Goal: Task Accomplishment & Management: Complete application form

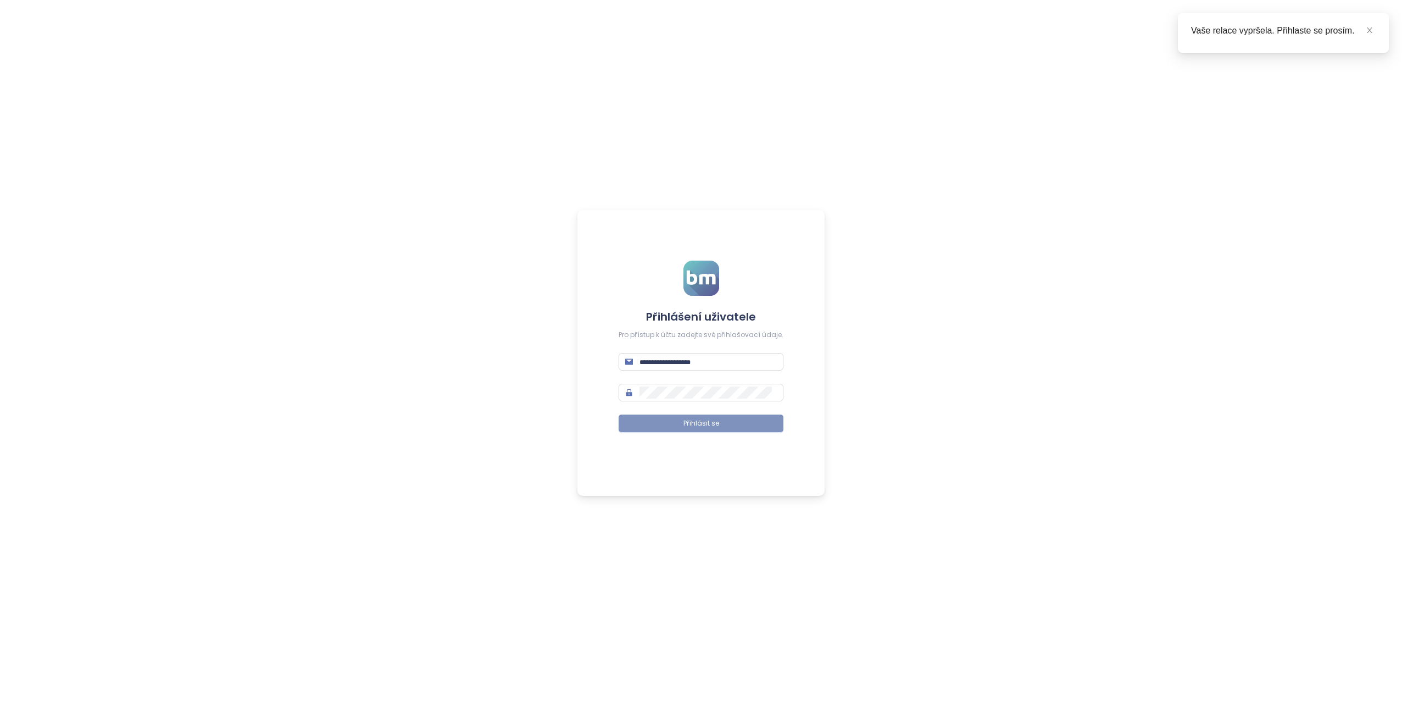
type input "**********"
click at [715, 430] on button "Přihlásit se" at bounding box center [701, 423] width 165 height 18
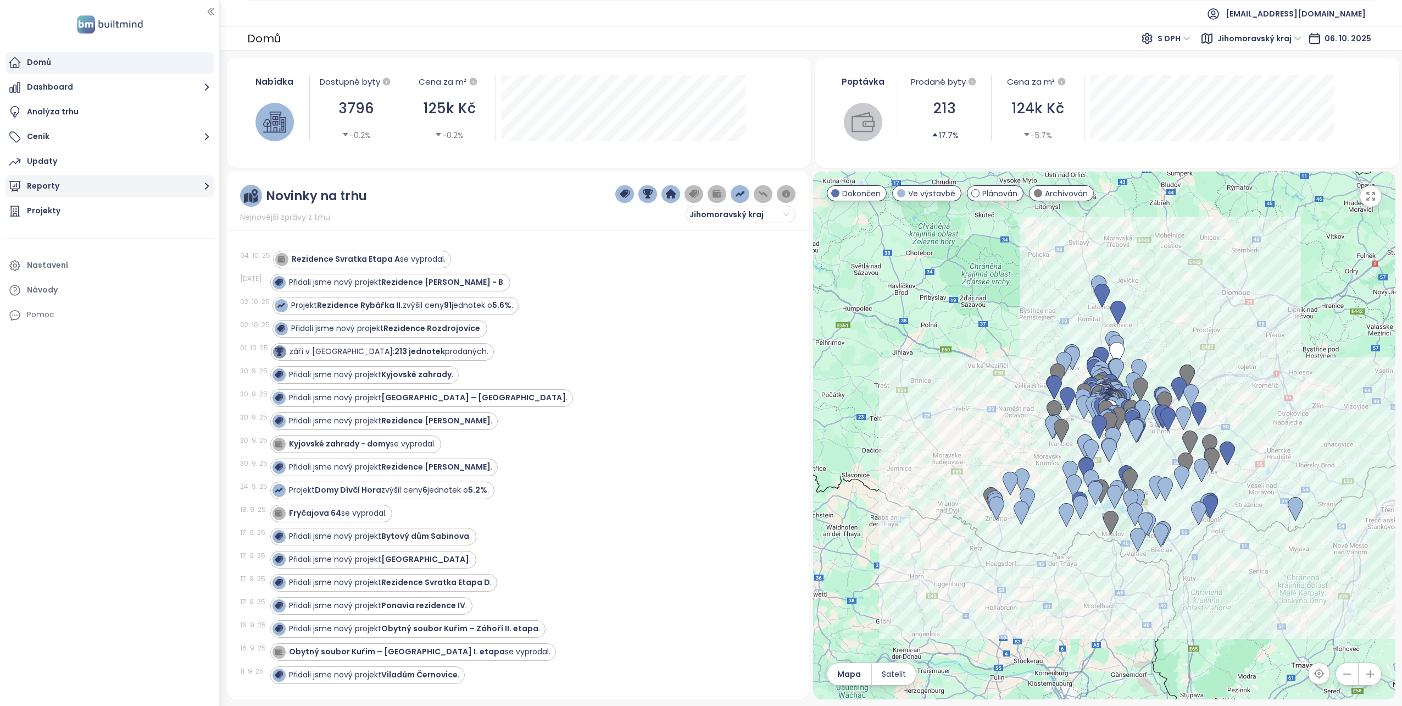
click at [34, 190] on button "Reporty" at bounding box center [109, 186] width 208 height 22
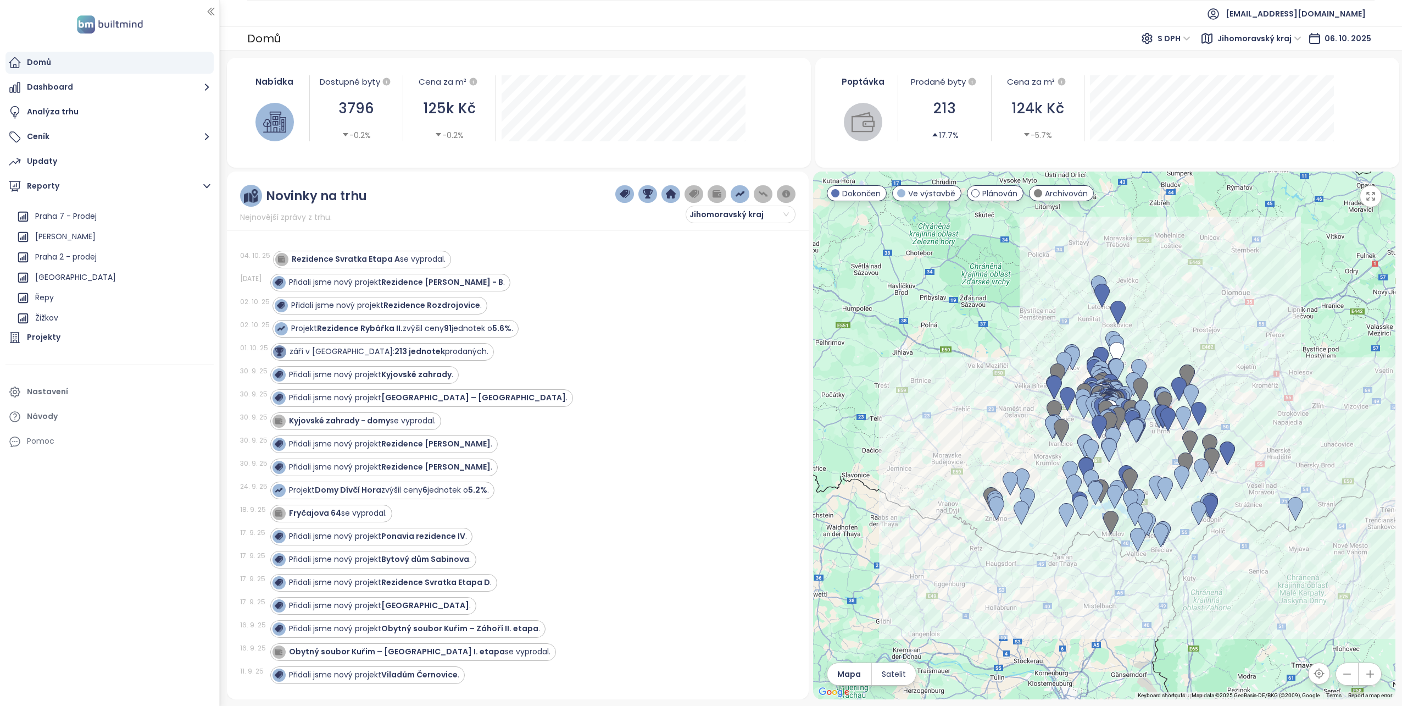
scroll to position [934, 0]
click at [72, 233] on div "Praha 2 - prodej" at bounding box center [66, 233] width 62 height 14
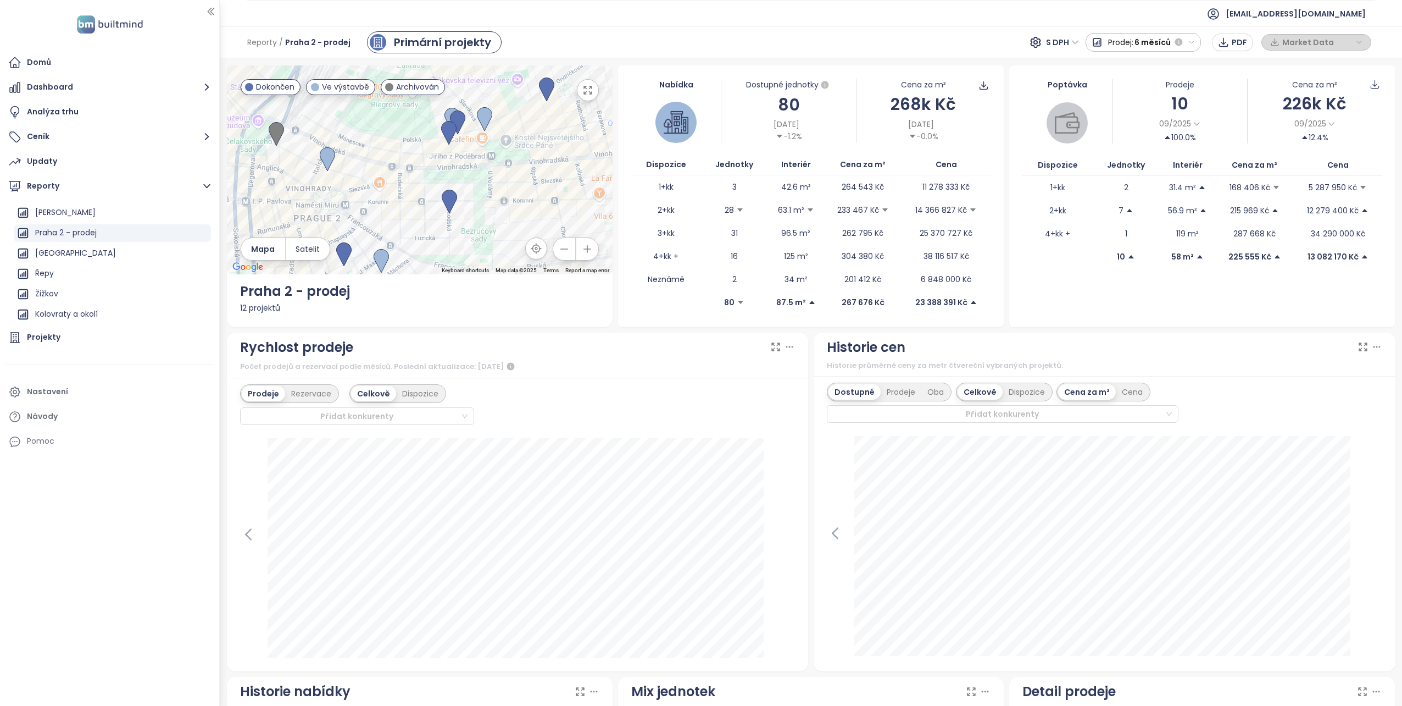
drag, startPoint x: 475, startPoint y: 156, endPoint x: 445, endPoint y: 245, distance: 94.7
click at [445, 245] on div at bounding box center [420, 169] width 386 height 209
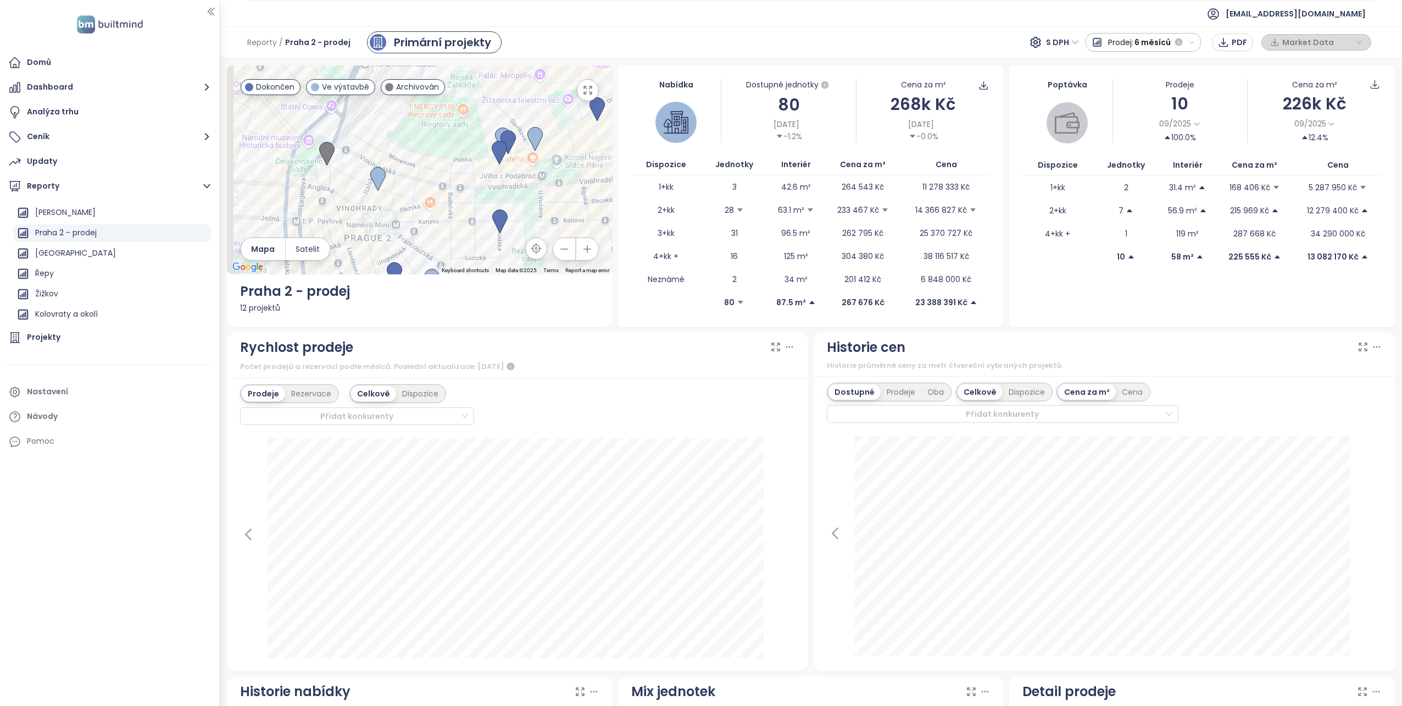
drag, startPoint x: 364, startPoint y: 208, endPoint x: 440, endPoint y: 169, distance: 84.8
click at [440, 169] on div at bounding box center [420, 169] width 386 height 209
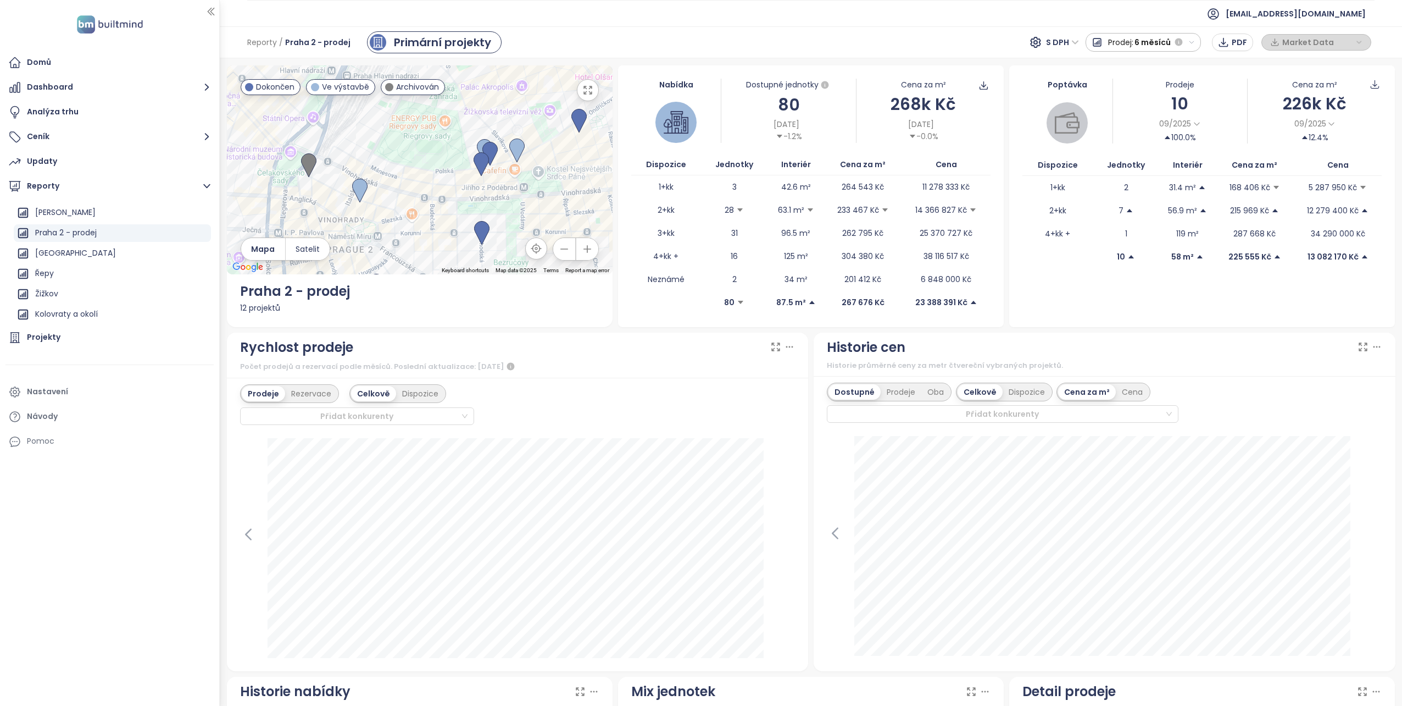
drag, startPoint x: 466, startPoint y: 177, endPoint x: 475, endPoint y: 165, distance: 14.9
click at [446, 192] on div at bounding box center [420, 169] width 386 height 209
click at [478, 160] on img at bounding box center [480, 164] width 15 height 24
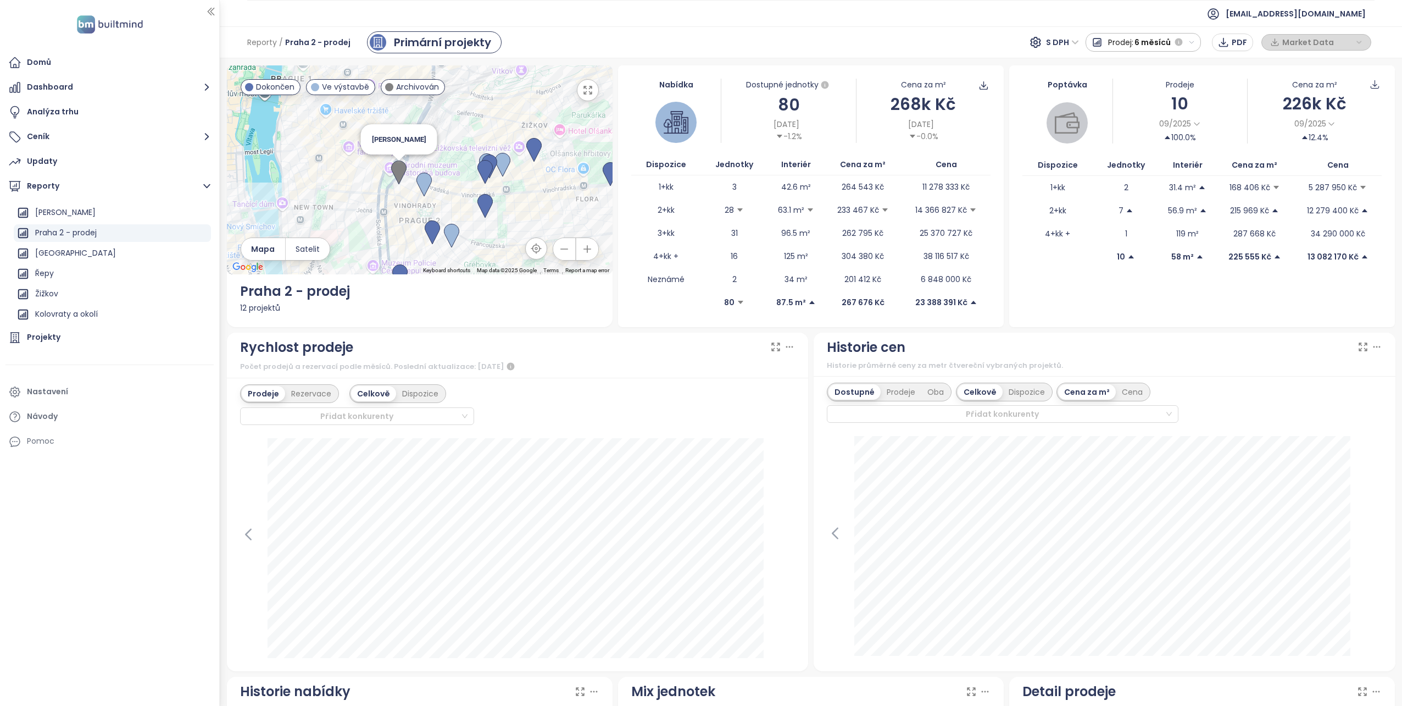
click at [401, 167] on img at bounding box center [398, 172] width 15 height 24
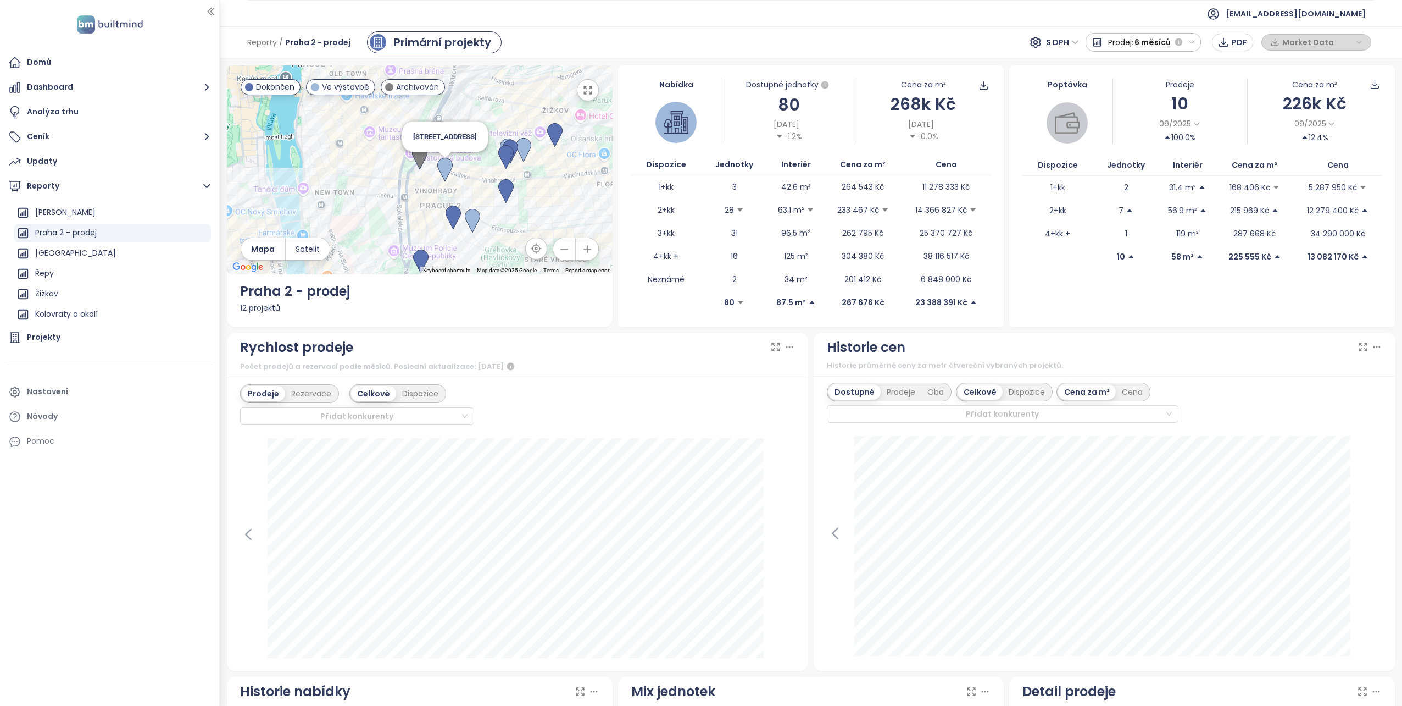
click at [445, 167] on img at bounding box center [444, 170] width 15 height 24
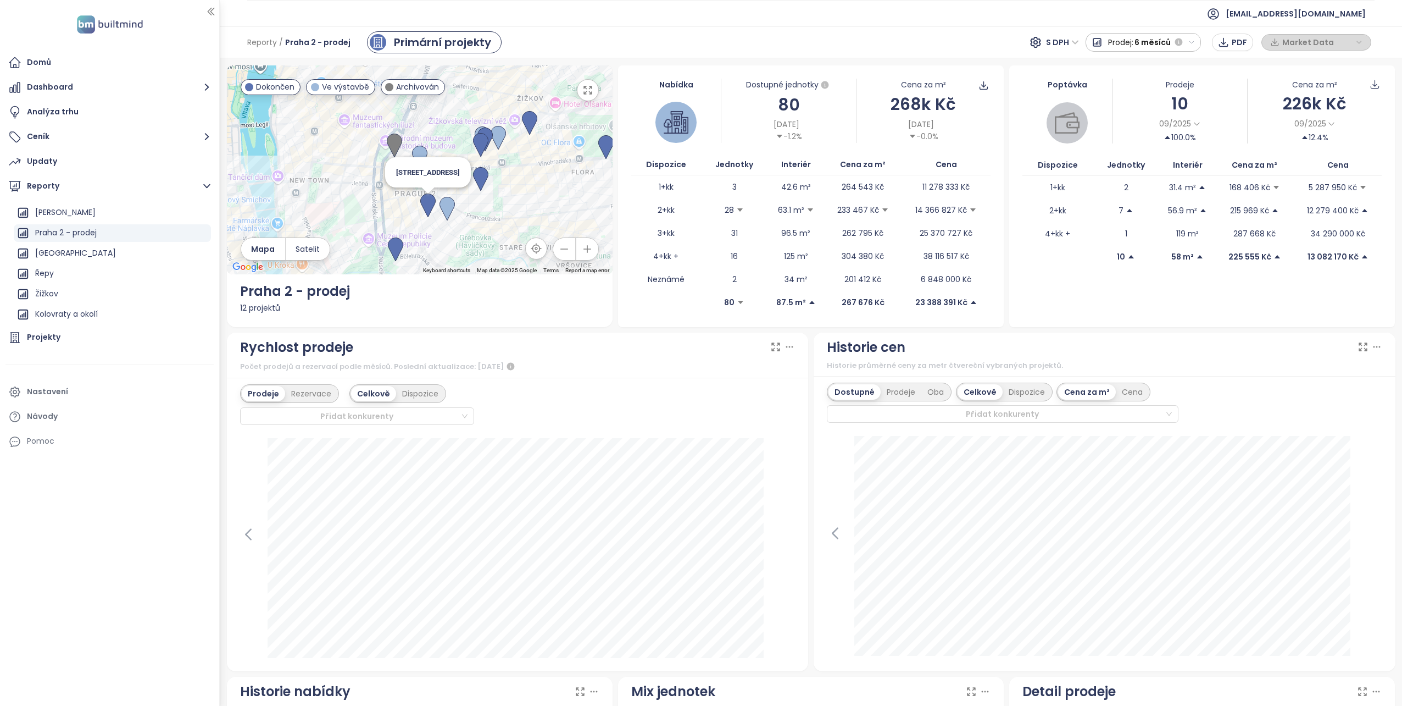
click at [422, 204] on img at bounding box center [427, 205] width 15 height 24
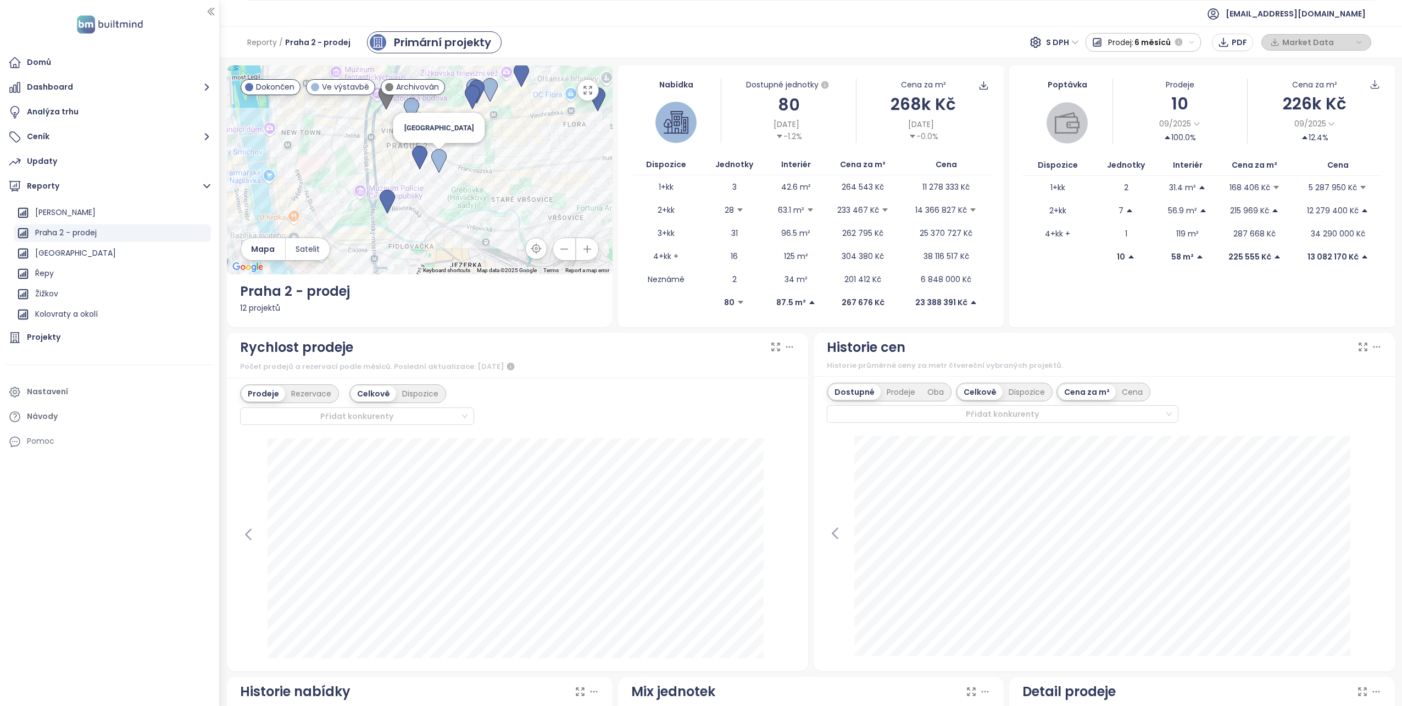
click at [439, 157] on img at bounding box center [438, 161] width 15 height 24
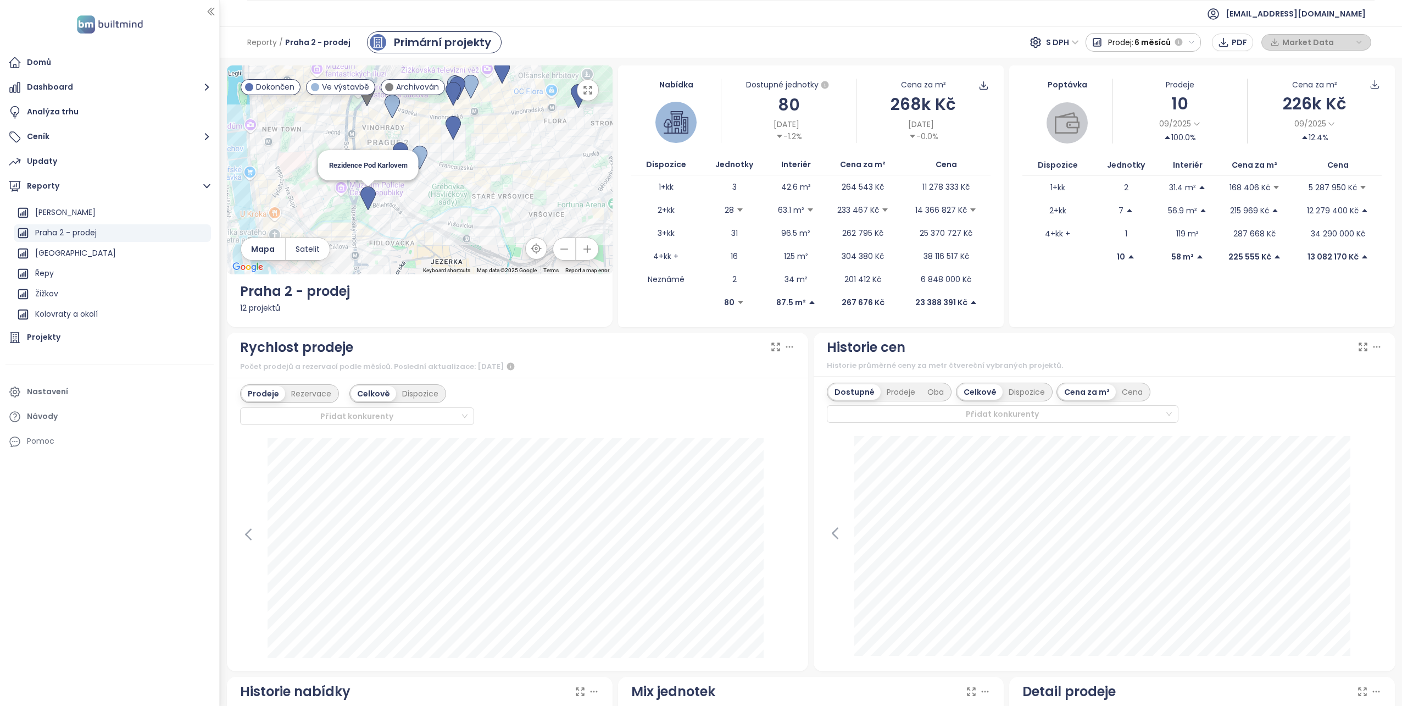
click at [368, 191] on img at bounding box center [367, 198] width 15 height 24
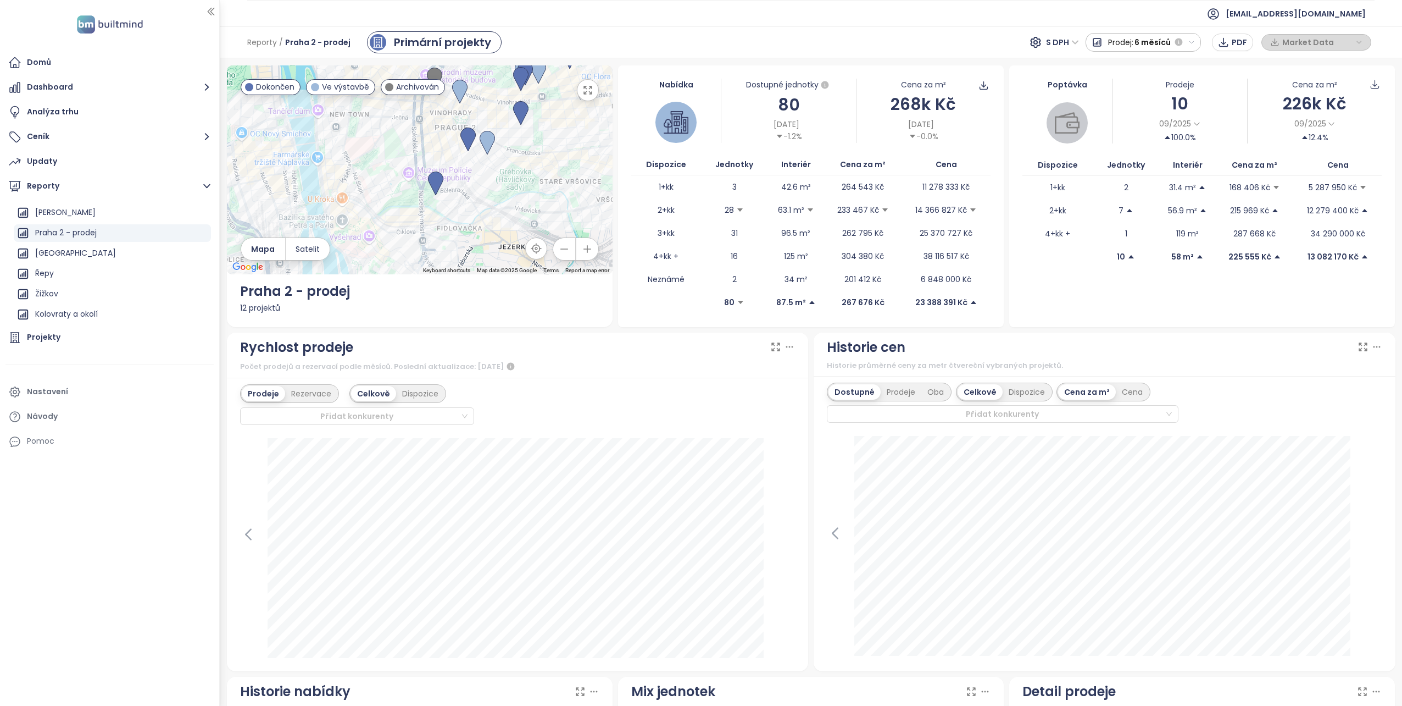
drag, startPoint x: 437, startPoint y: 159, endPoint x: 471, endPoint y: 211, distance: 62.0
click at [471, 211] on div "To navigate, press the arrow keys." at bounding box center [420, 169] width 386 height 209
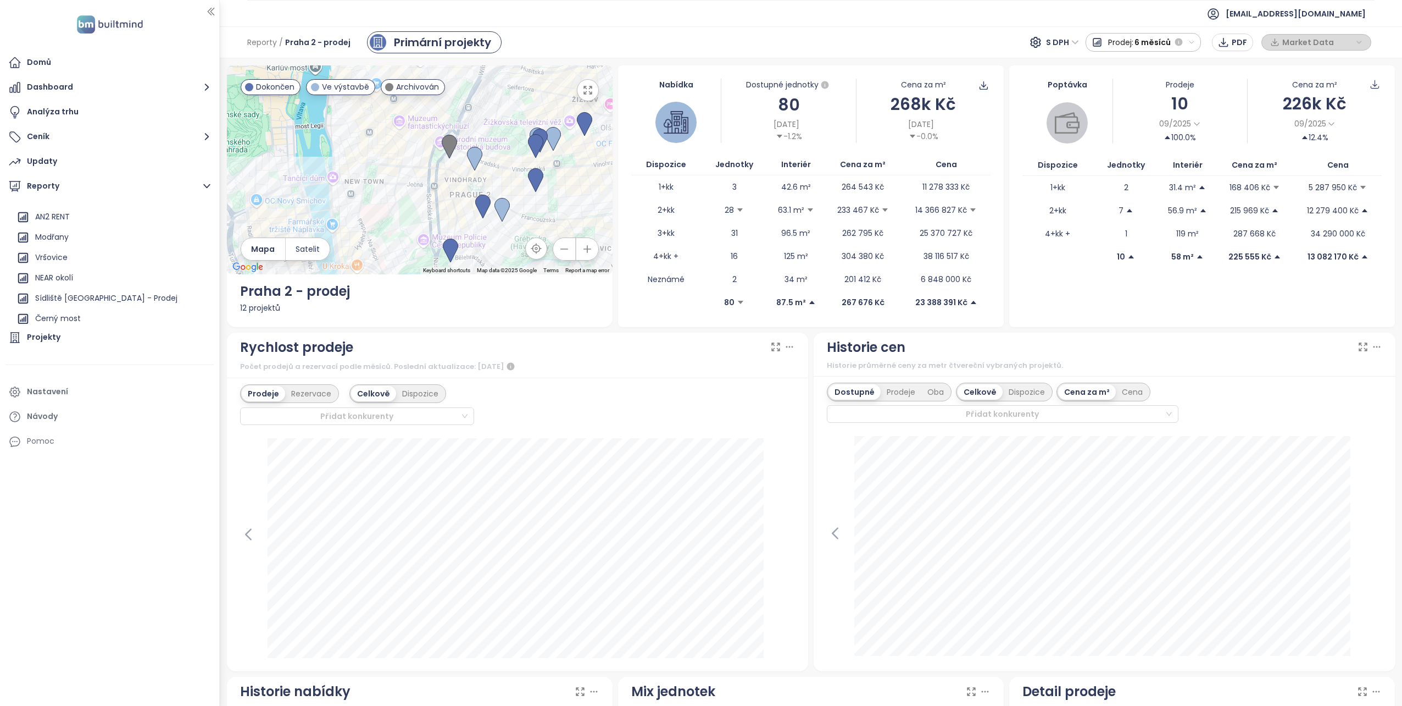
scroll to position [1300, 0]
click at [36, 179] on button "Reporty" at bounding box center [109, 186] width 208 height 22
click at [42, 188] on button "Reporty" at bounding box center [109, 186] width 208 height 22
click at [69, 215] on div "Přidat report" at bounding box center [59, 211] width 48 height 14
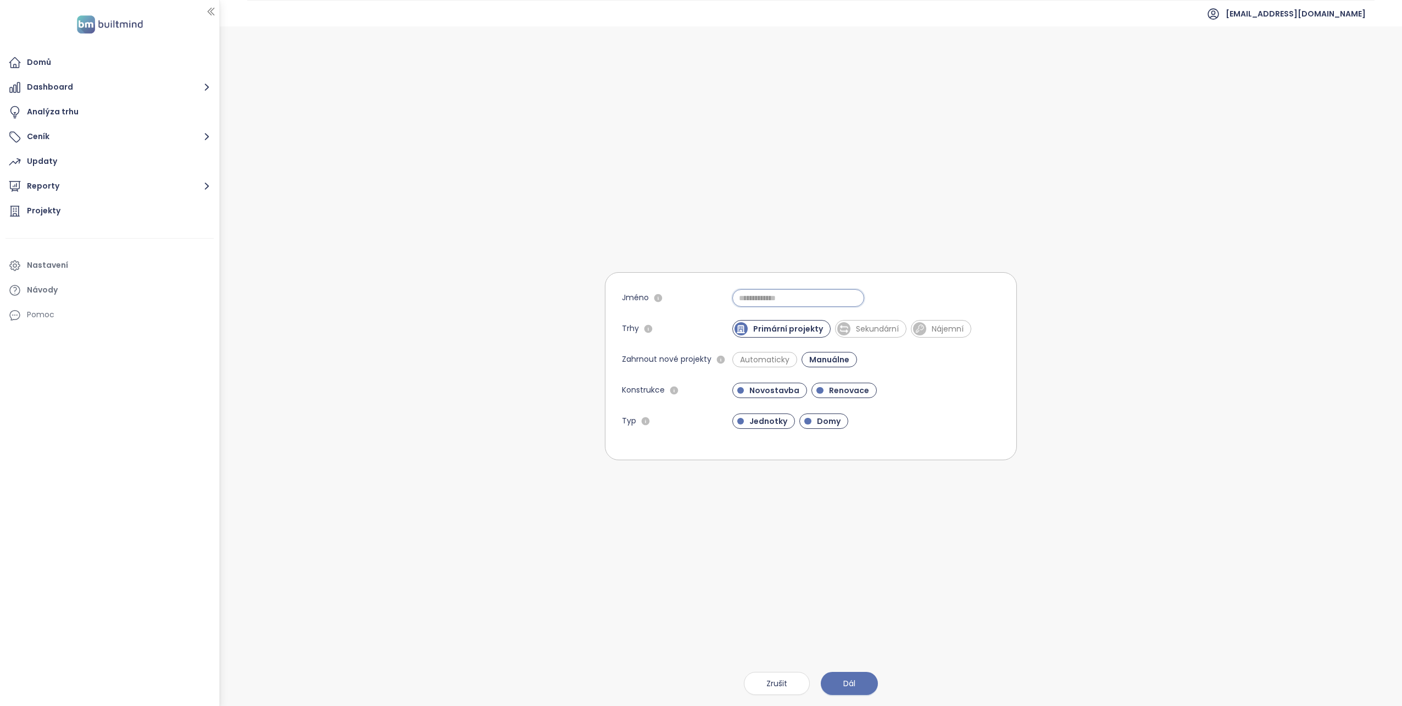
click at [780, 303] on input "Jméno" at bounding box center [799, 298] width 132 height 18
type input "*******"
click at [815, 419] on span "Domy" at bounding box center [829, 420] width 35 height 11
click at [768, 360] on span "Automaticky" at bounding box center [765, 359] width 60 height 11
click at [826, 356] on span "Manuálne" at bounding box center [831, 359] width 49 height 11
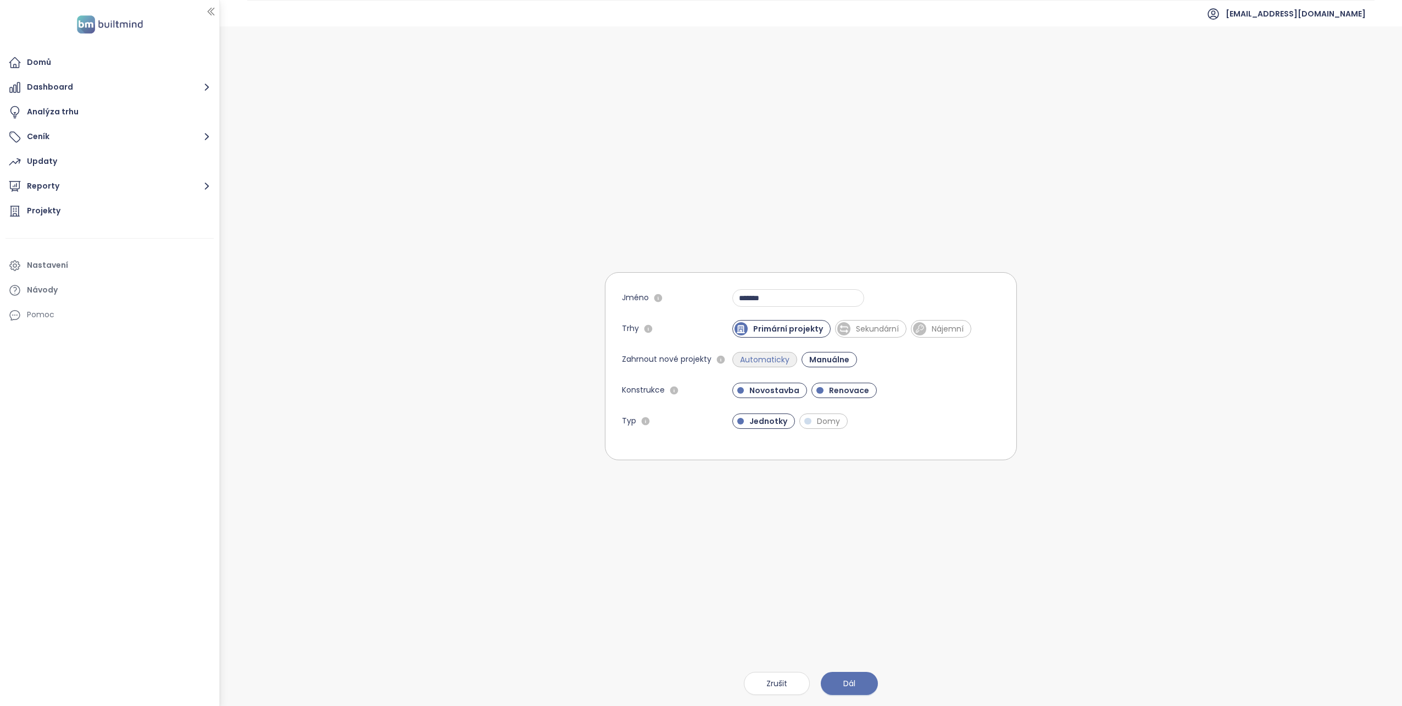
click at [754, 360] on span "Automaticky" at bounding box center [765, 359] width 60 height 11
click at [844, 352] on span "Manuálne" at bounding box center [831, 359] width 53 height 15
click at [842, 674] on button "Dál" at bounding box center [849, 683] width 57 height 23
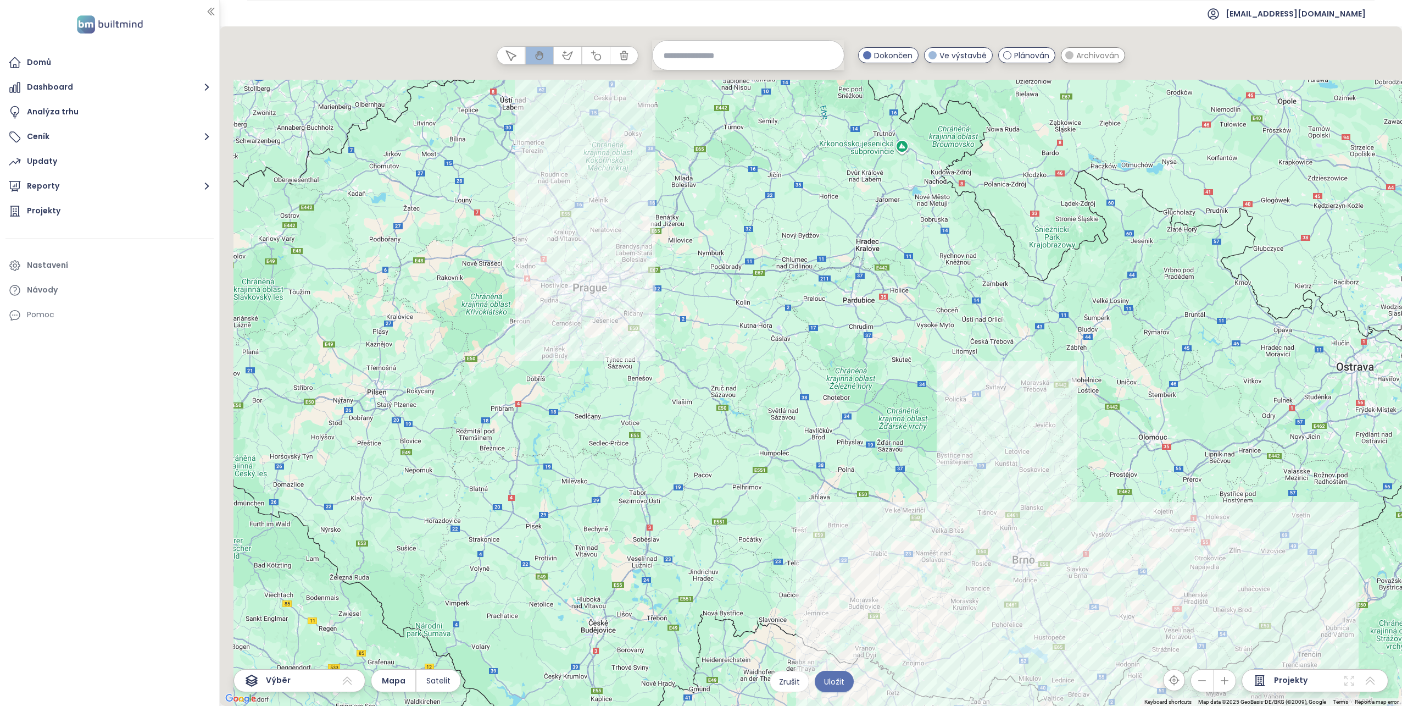
drag, startPoint x: 570, startPoint y: 259, endPoint x: 668, endPoint y: 391, distance: 164.3
click at [669, 401] on div at bounding box center [811, 365] width 1183 height 679
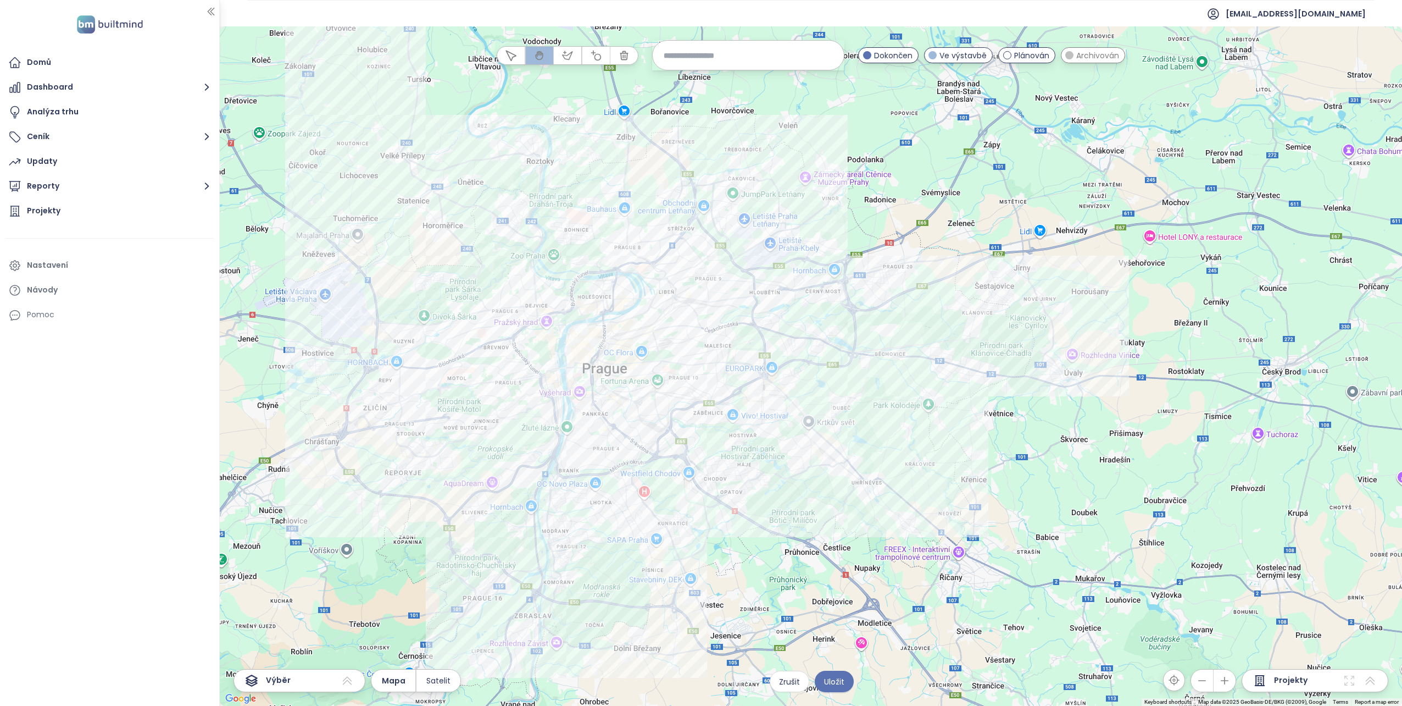
click at [709, 57] on input at bounding box center [748, 55] width 169 height 24
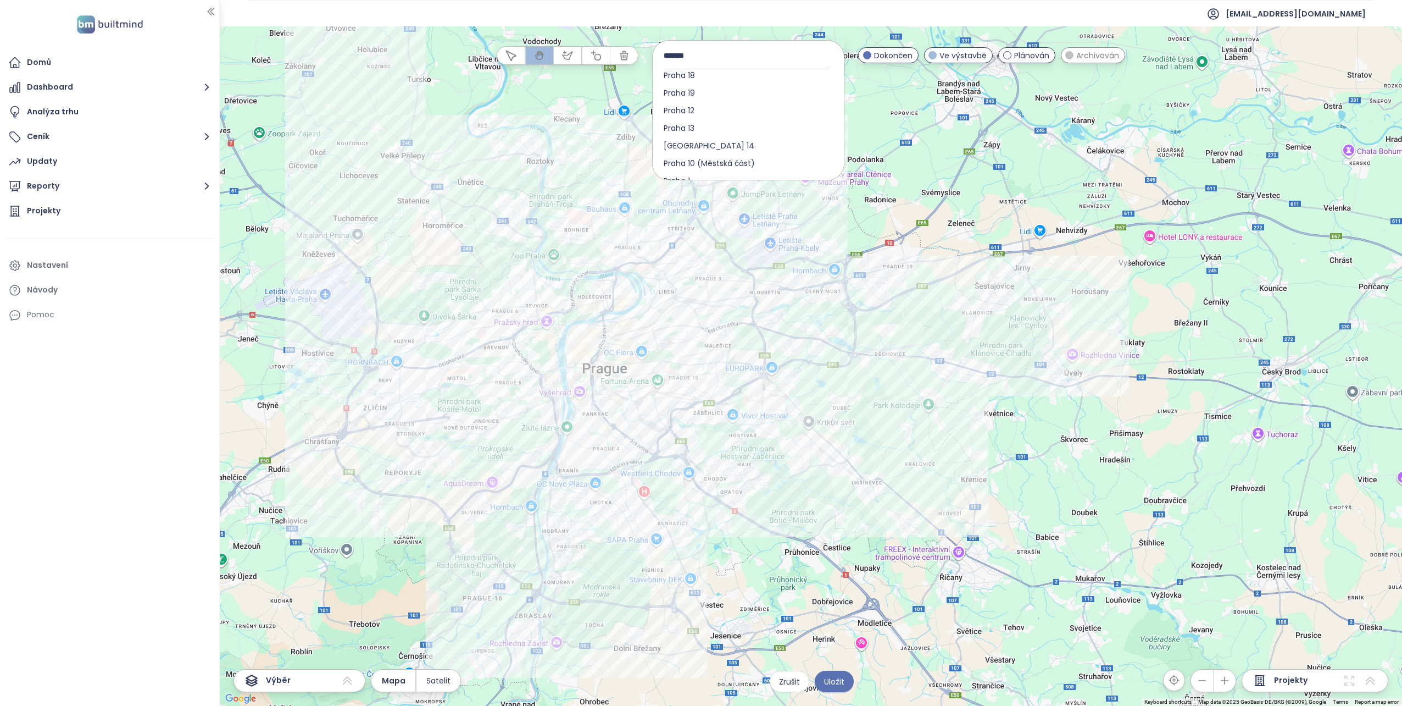
scroll to position [107, 0]
type input "*******"
click at [672, 151] on span "Praha 1" at bounding box center [677, 151] width 48 height 18
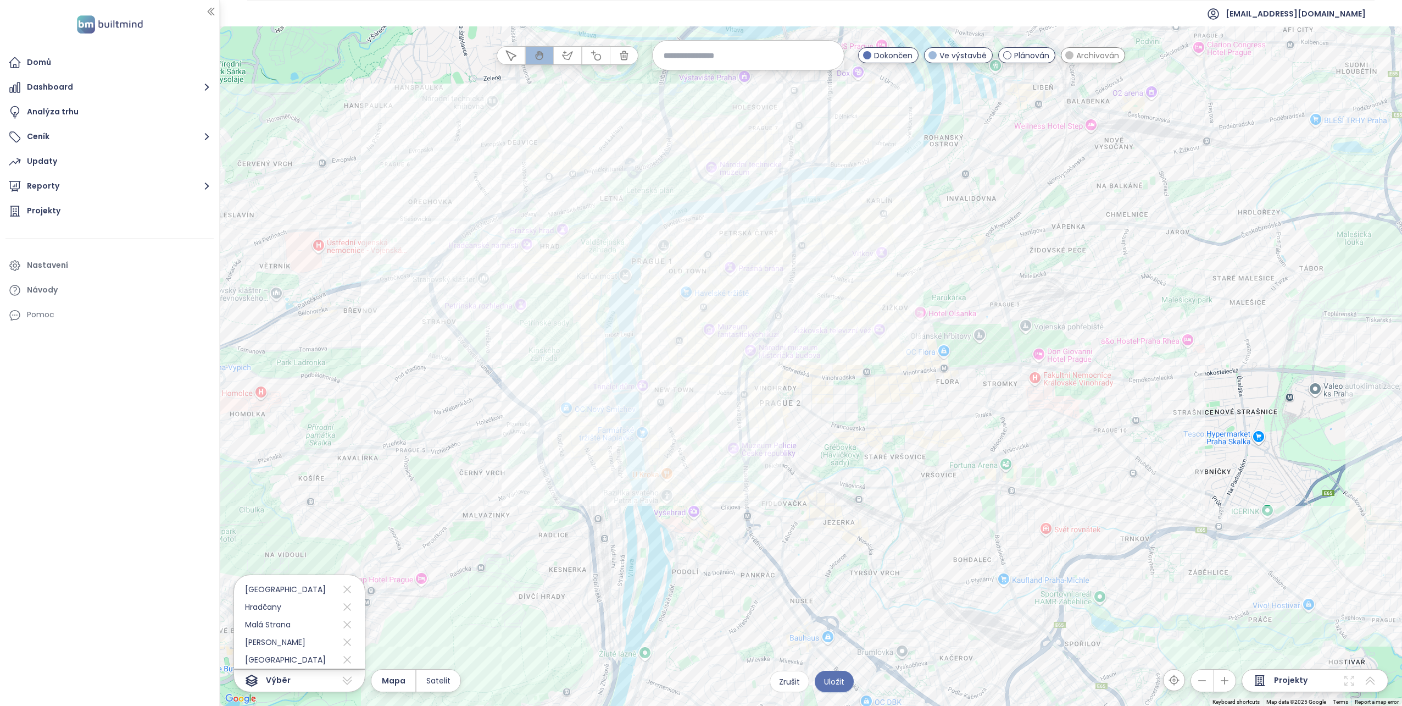
drag, startPoint x: 614, startPoint y: 381, endPoint x: 708, endPoint y: 405, distance: 96.4
click at [708, 405] on div at bounding box center [811, 365] width 1183 height 679
click at [592, 232] on div "Valdštejnské náměstí VII Kliknutím otevřete Dvojitým kliknutím zahrnete" at bounding box center [811, 365] width 1183 height 679
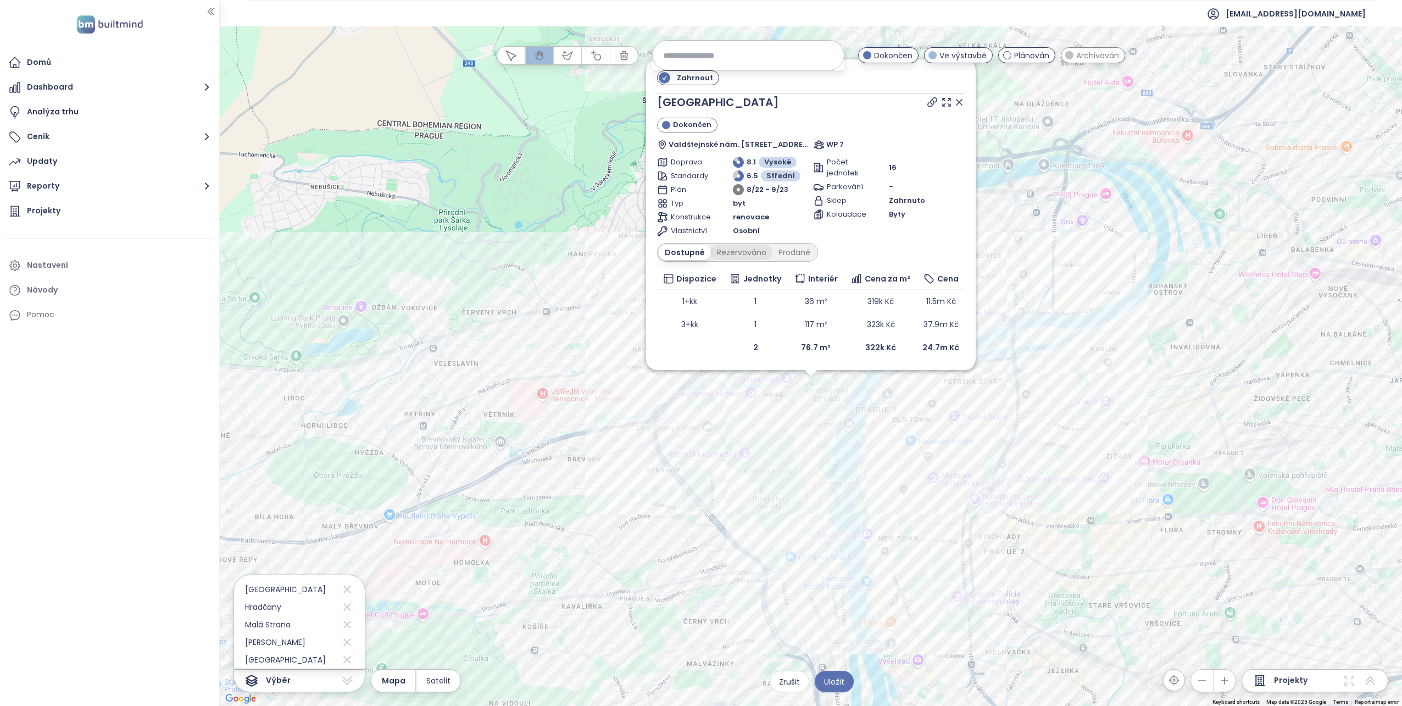
click at [744, 252] on div "Rezervováno" at bounding box center [742, 252] width 62 height 15
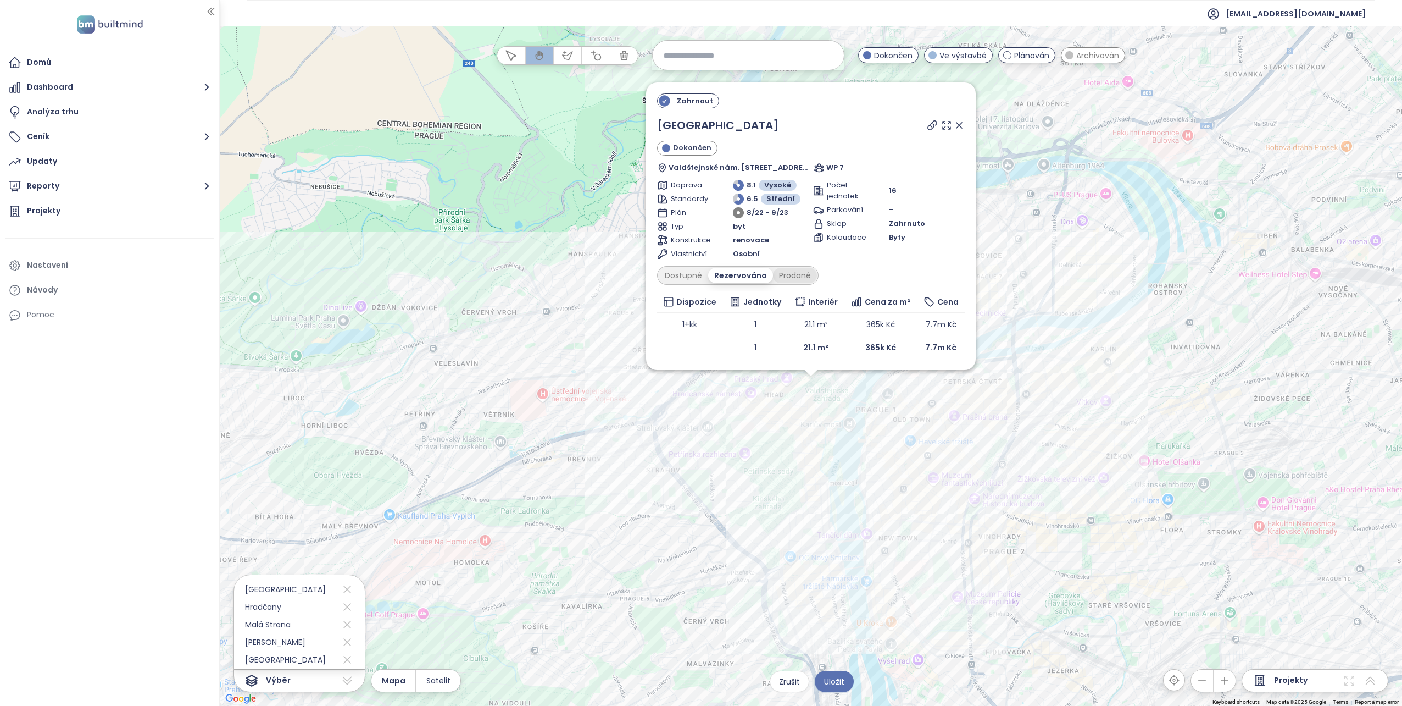
click at [803, 277] on div "Prodané" at bounding box center [795, 275] width 44 height 15
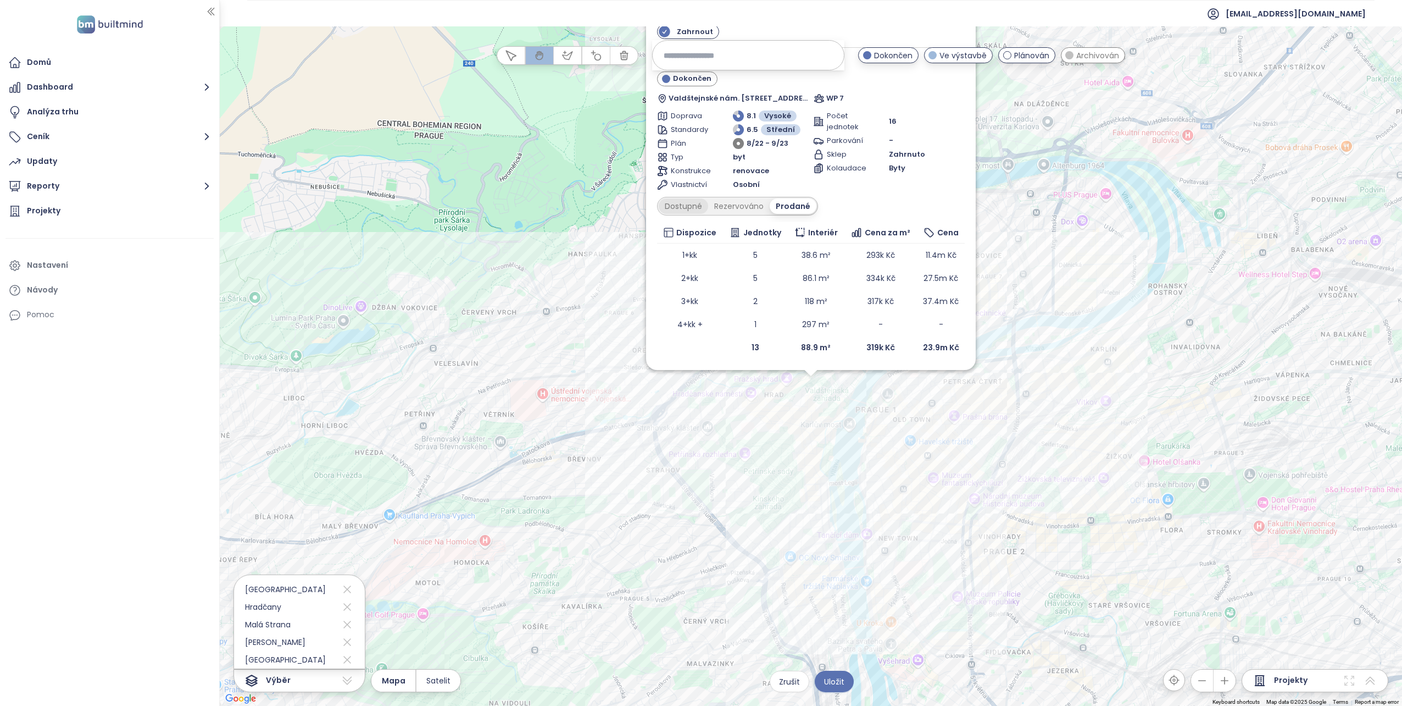
click at [672, 204] on div "Dostupné" at bounding box center [683, 205] width 49 height 15
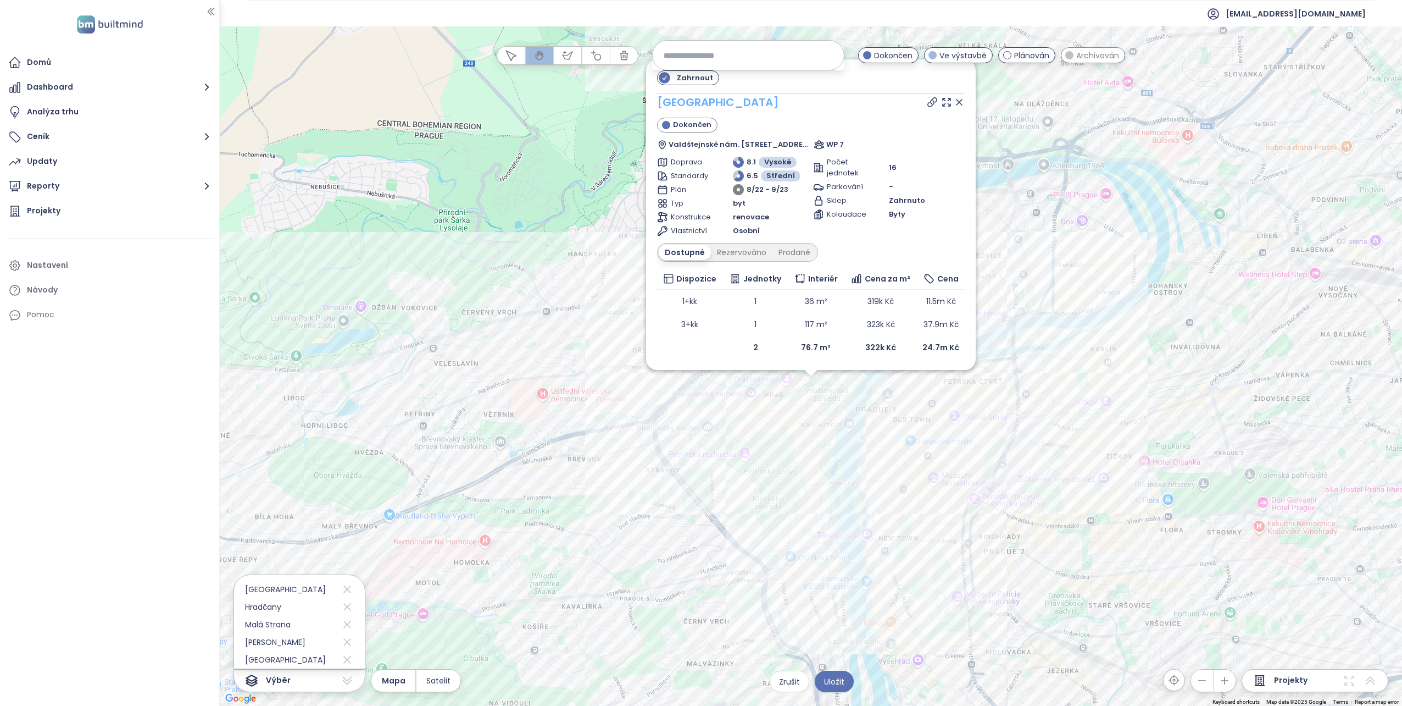
click at [669, 104] on link "Valdštejnské náměstí VII" at bounding box center [718, 102] width 122 height 16
click at [713, 59] on input at bounding box center [748, 55] width 169 height 24
type input "*******"
click at [701, 87] on span "Praha 3" at bounding box center [678, 82] width 51 height 18
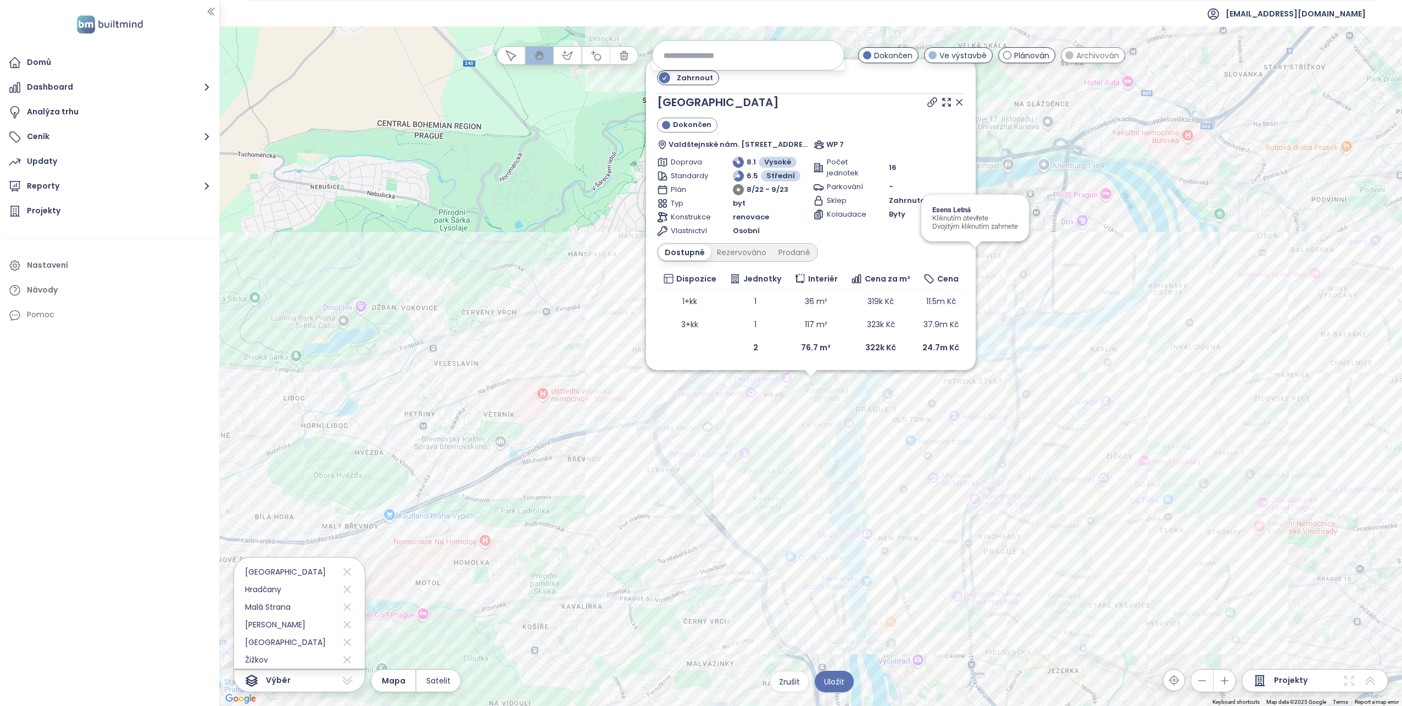
click at [957, 106] on icon at bounding box center [959, 102] width 11 height 11
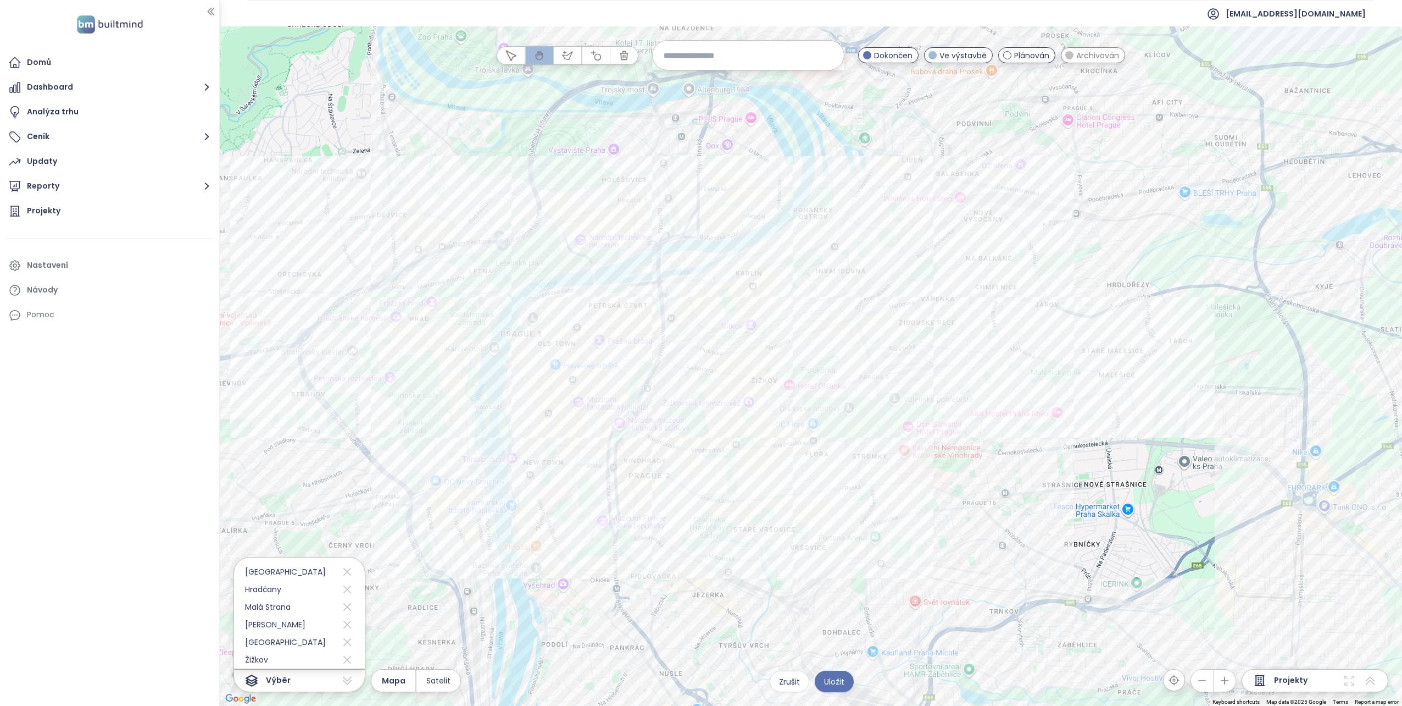
drag, startPoint x: 1025, startPoint y: 289, endPoint x: 668, endPoint y: 212, distance: 365.0
click at [669, 212] on div at bounding box center [811, 365] width 1183 height 679
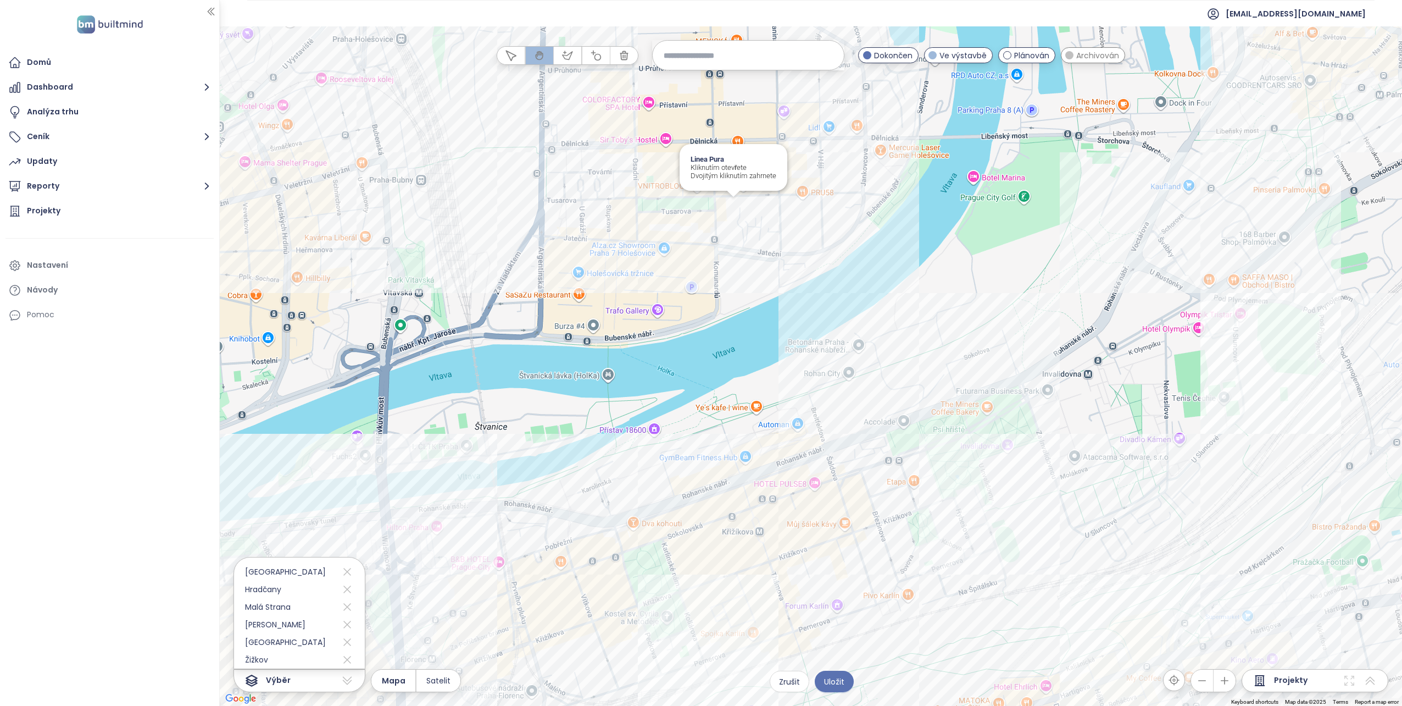
click at [730, 206] on div "Linea Pura Kliknutím otevřete Dvojitým kliknutím zahrnete" at bounding box center [811, 365] width 1183 height 679
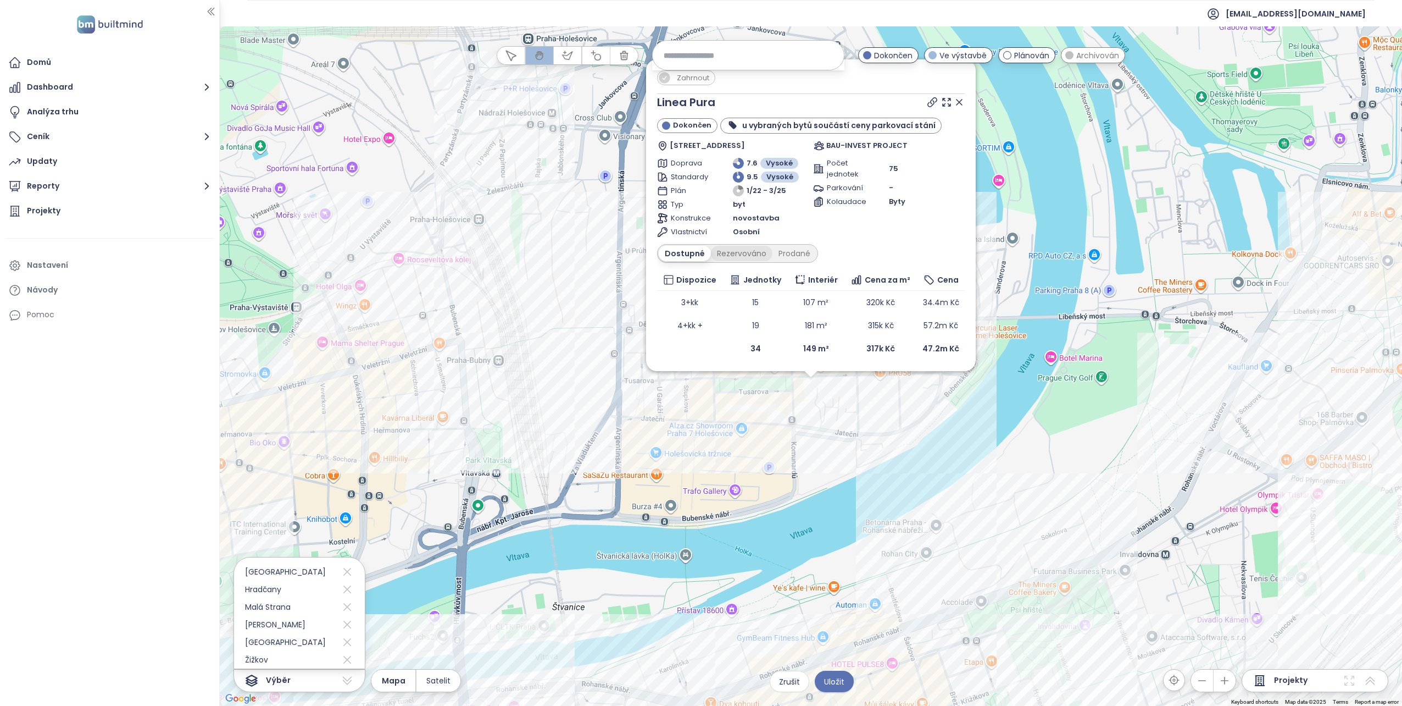
click at [726, 254] on div "Rezervováno" at bounding box center [742, 253] width 62 height 15
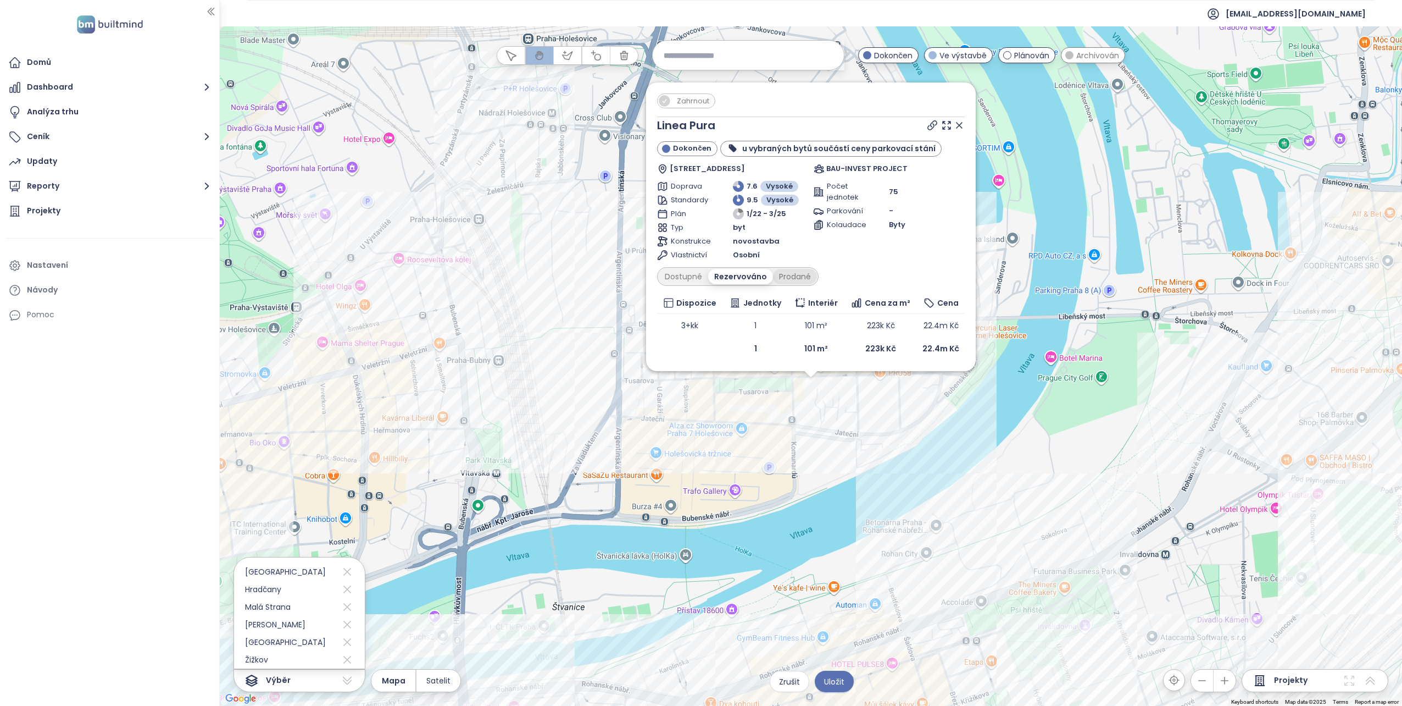
click at [778, 275] on div "Prodané" at bounding box center [795, 276] width 44 height 15
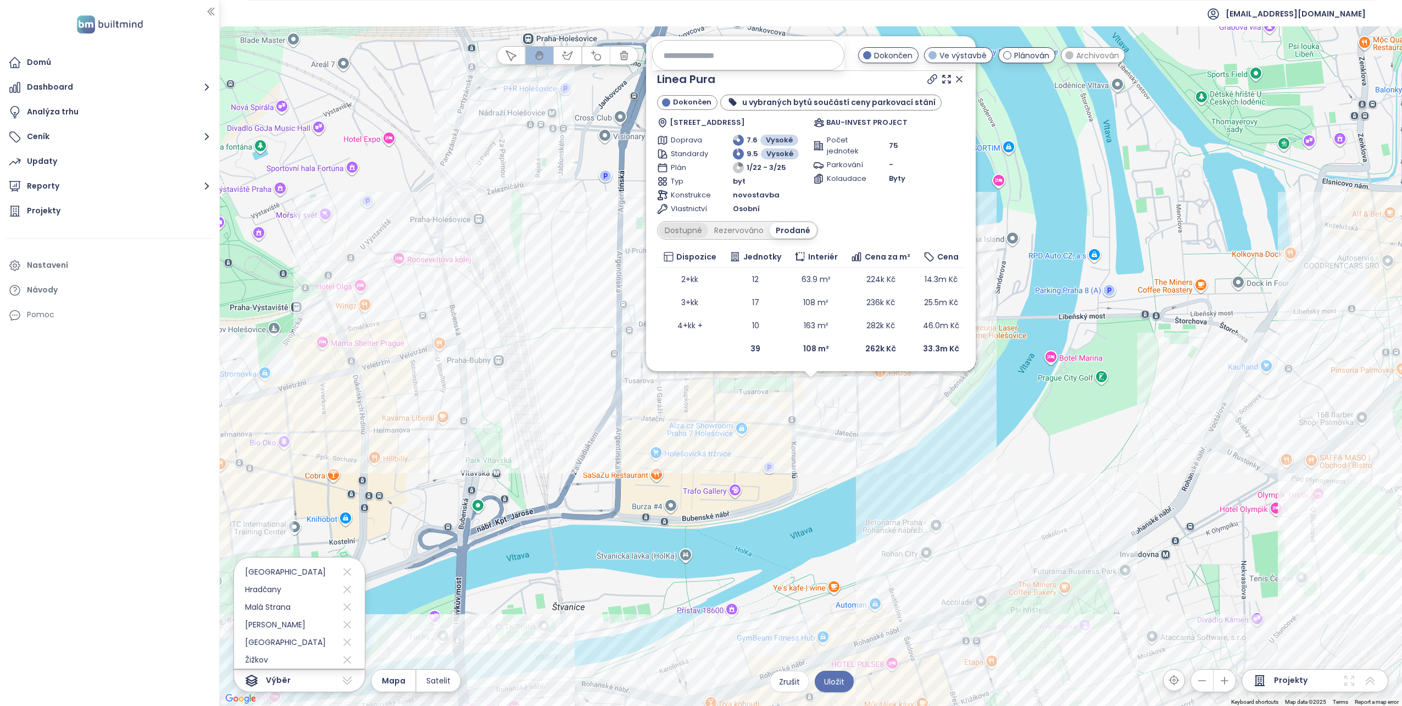
click at [666, 228] on div "Dostupné" at bounding box center [683, 230] width 49 height 15
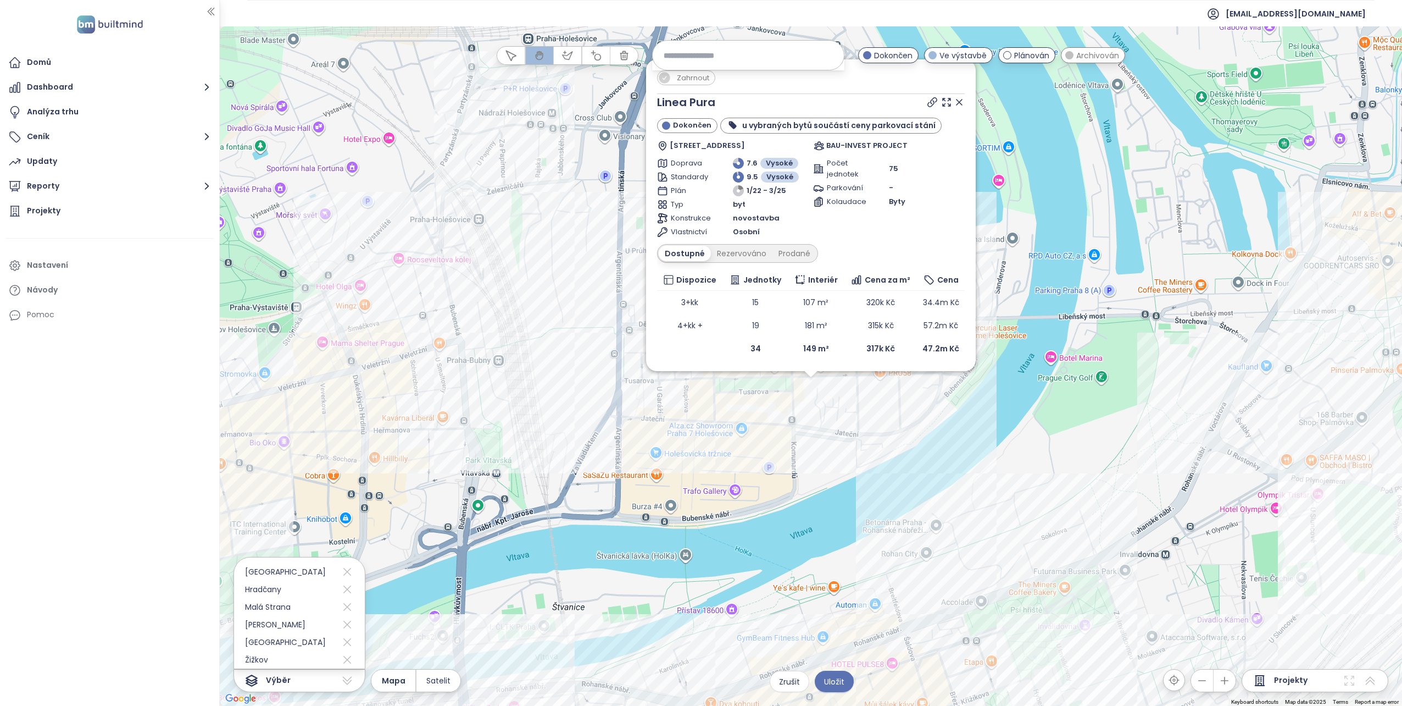
click at [962, 102] on icon at bounding box center [959, 102] width 11 height 11
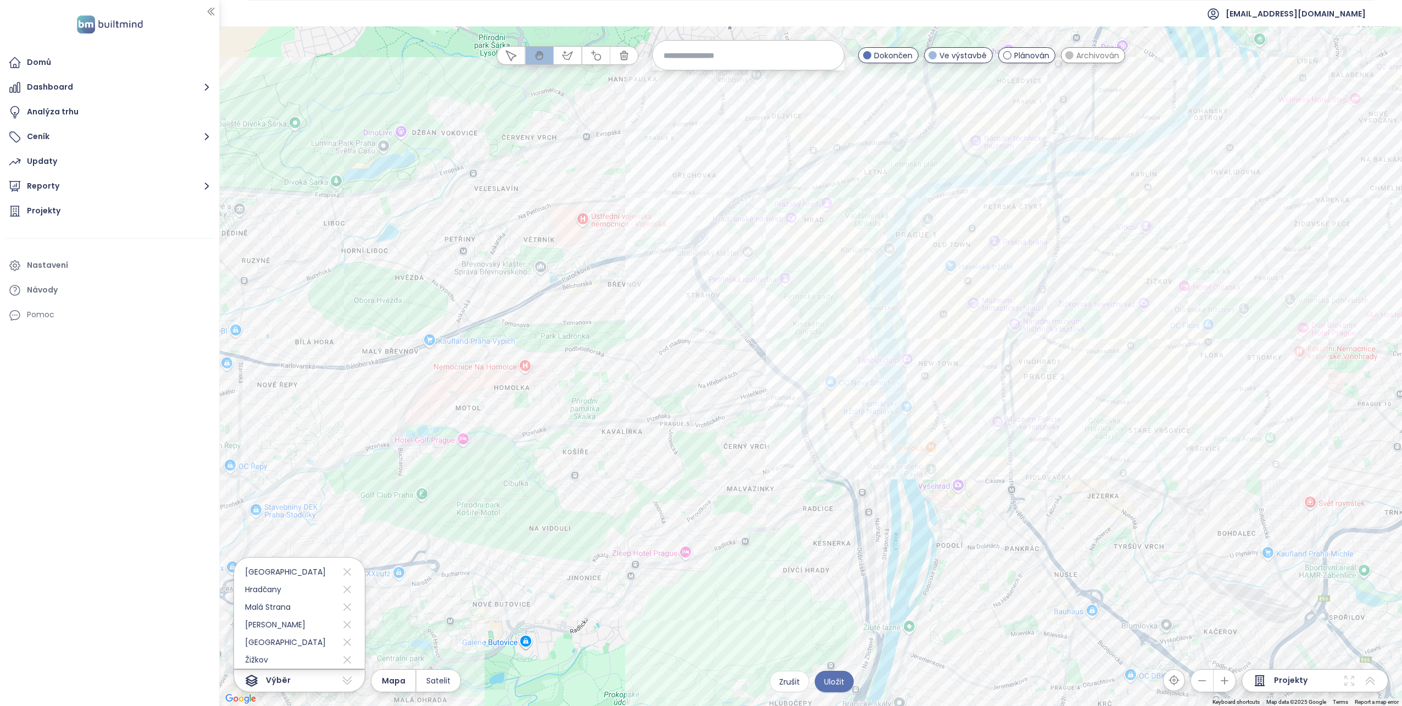
drag, startPoint x: 545, startPoint y: 310, endPoint x: 1062, endPoint y: 113, distance: 554.0
click at [1075, 106] on div at bounding box center [811, 365] width 1183 height 679
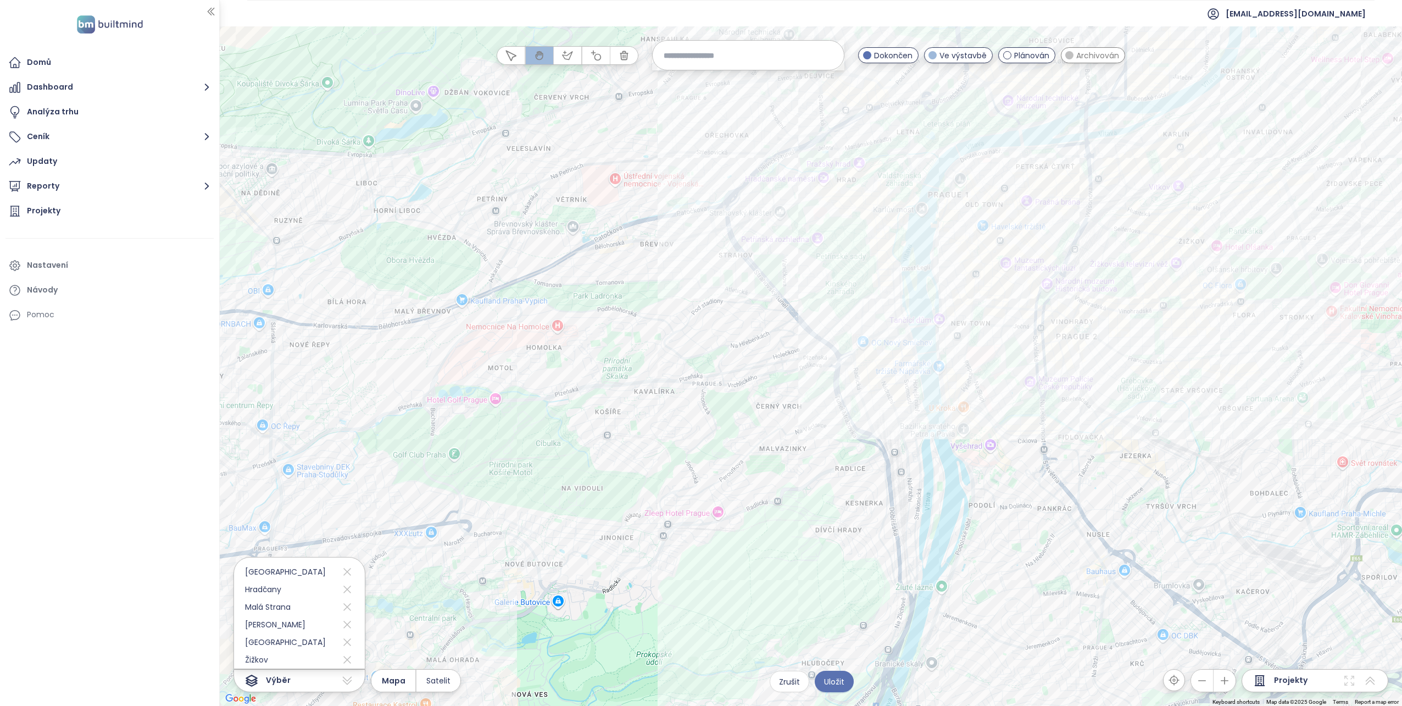
drag, startPoint x: 624, startPoint y: 338, endPoint x: 662, endPoint y: 301, distance: 53.2
click at [662, 301] on div at bounding box center [811, 365] width 1183 height 679
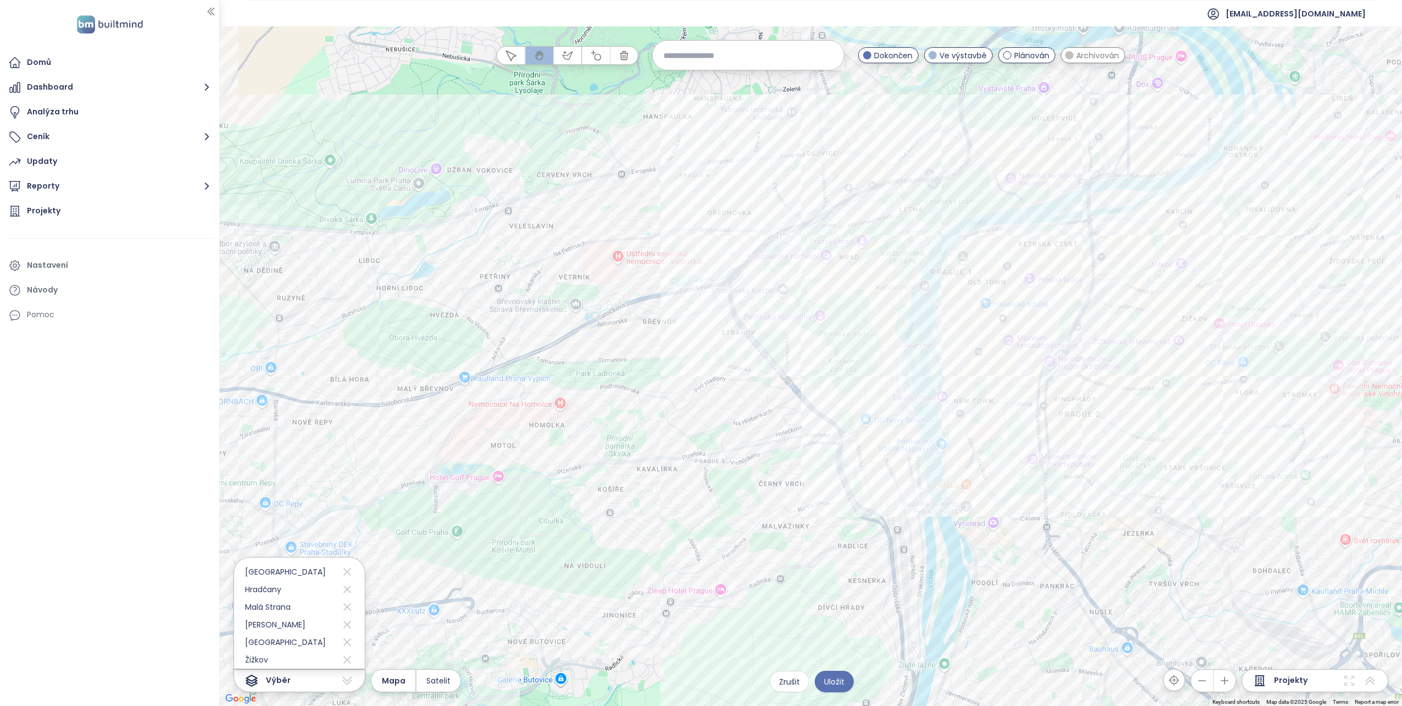
drag, startPoint x: 680, startPoint y: 158, endPoint x: 681, endPoint y: 232, distance: 74.2
click at [681, 232] on div at bounding box center [811, 365] width 1183 height 679
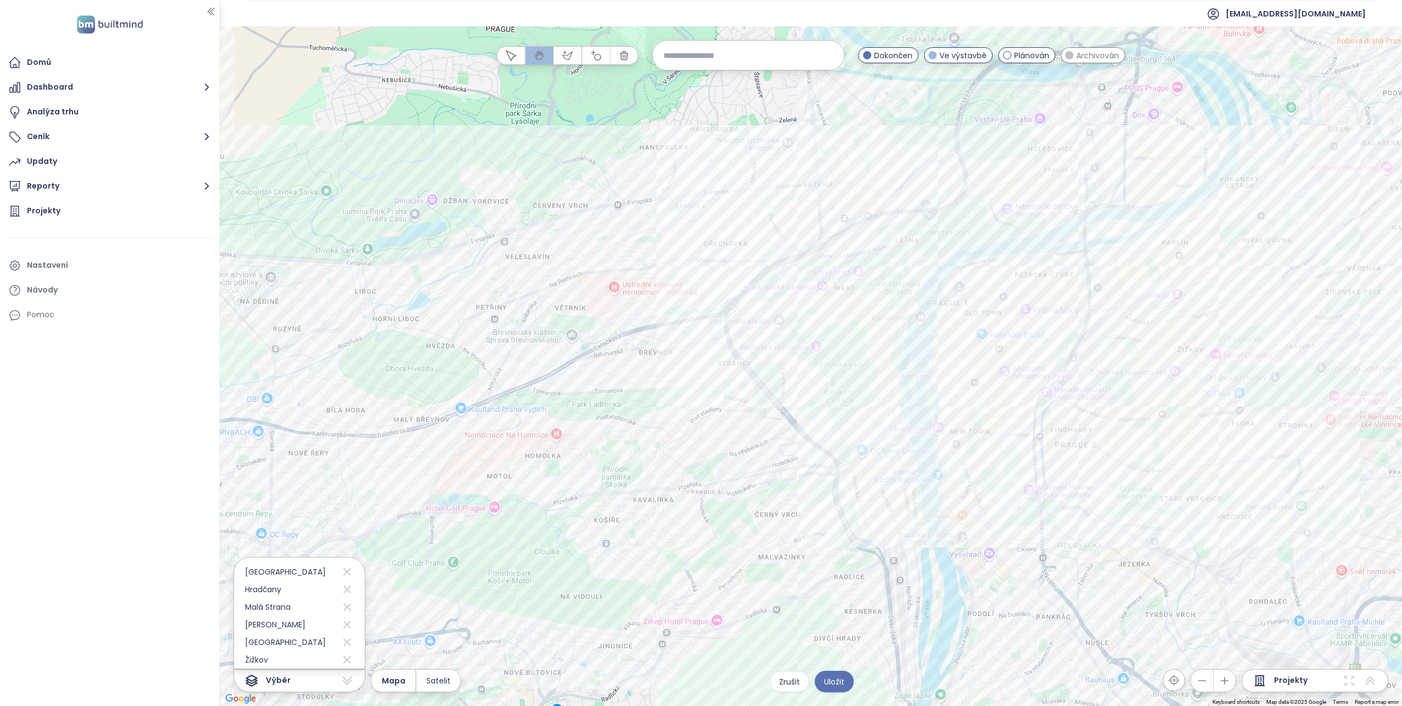
drag, startPoint x: 847, startPoint y: 143, endPoint x: 843, endPoint y: 169, distance: 25.7
click at [844, 175] on div at bounding box center [811, 365] width 1183 height 679
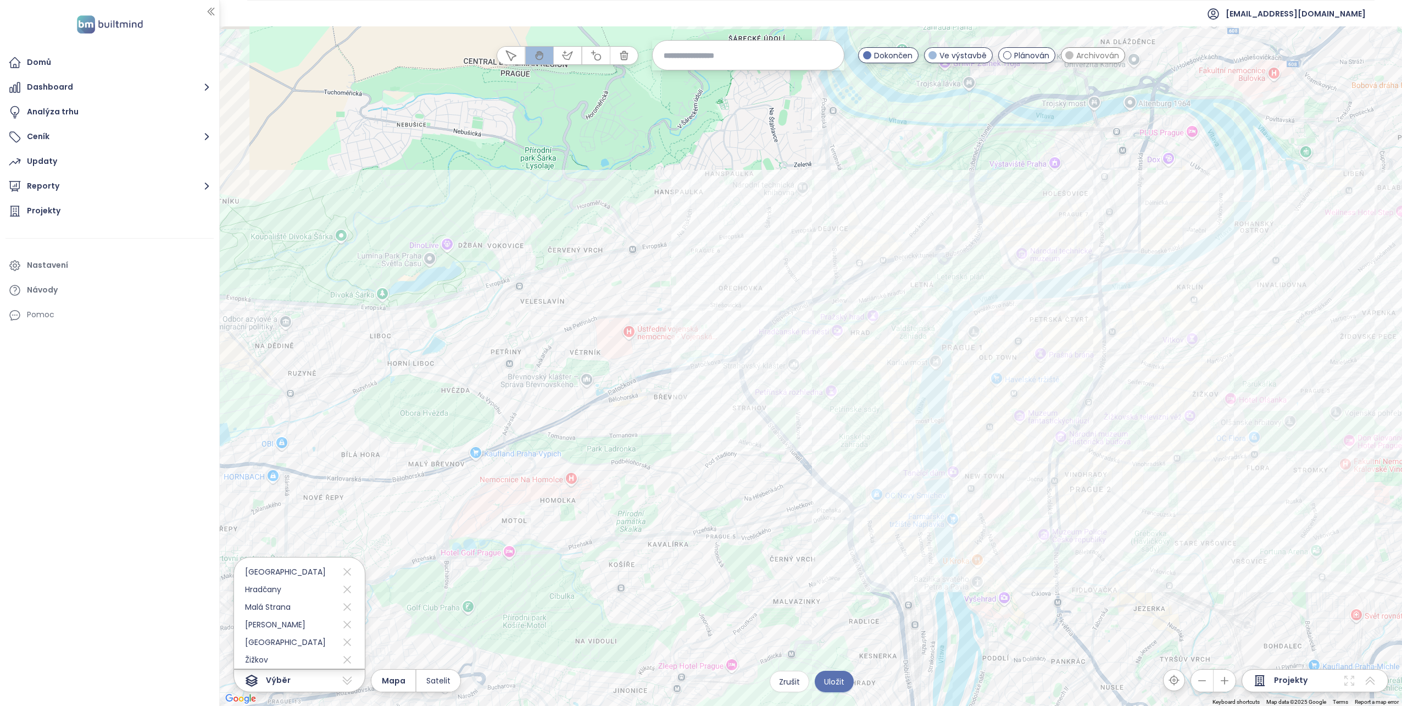
drag, startPoint x: 866, startPoint y: 129, endPoint x: 867, endPoint y: 149, distance: 20.9
click at [867, 149] on div at bounding box center [811, 365] width 1183 height 679
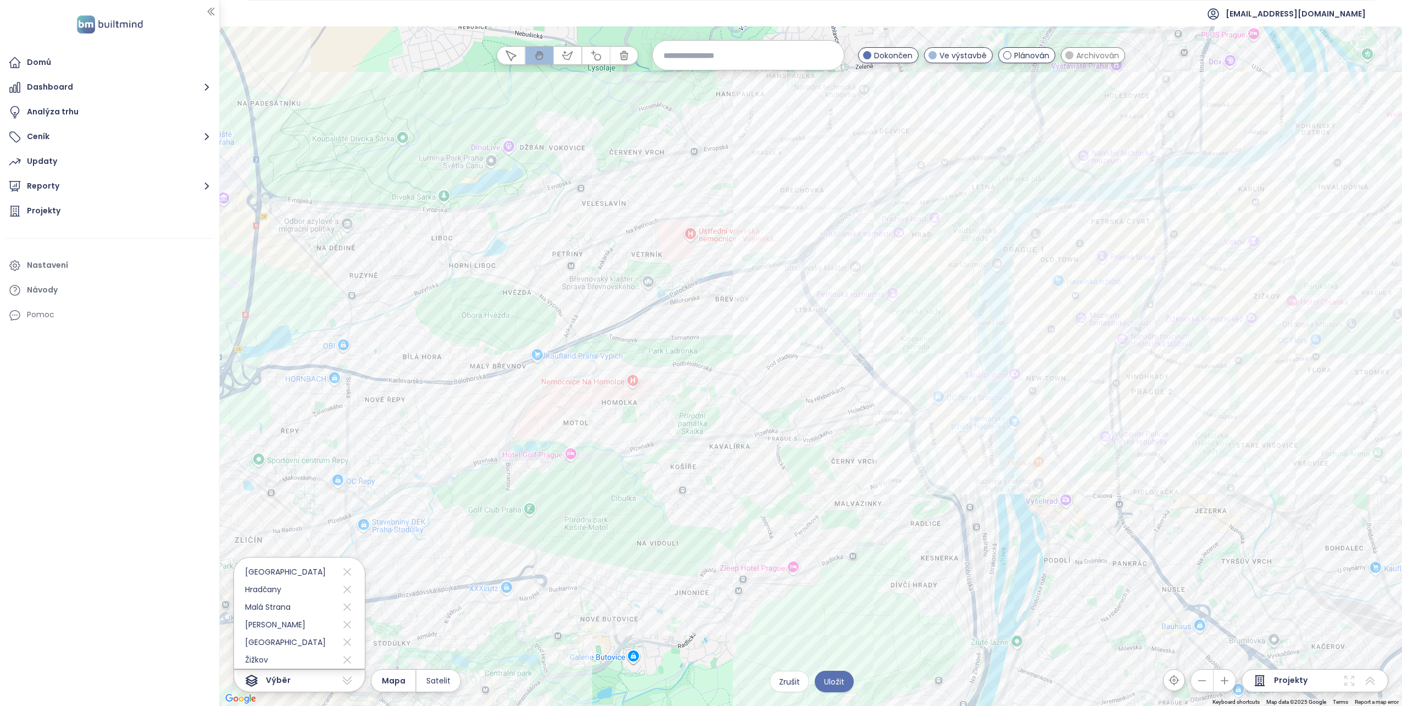
drag, startPoint x: 756, startPoint y: 241, endPoint x: 812, endPoint y: 154, distance: 102.6
click at [812, 154] on div at bounding box center [811, 365] width 1183 height 679
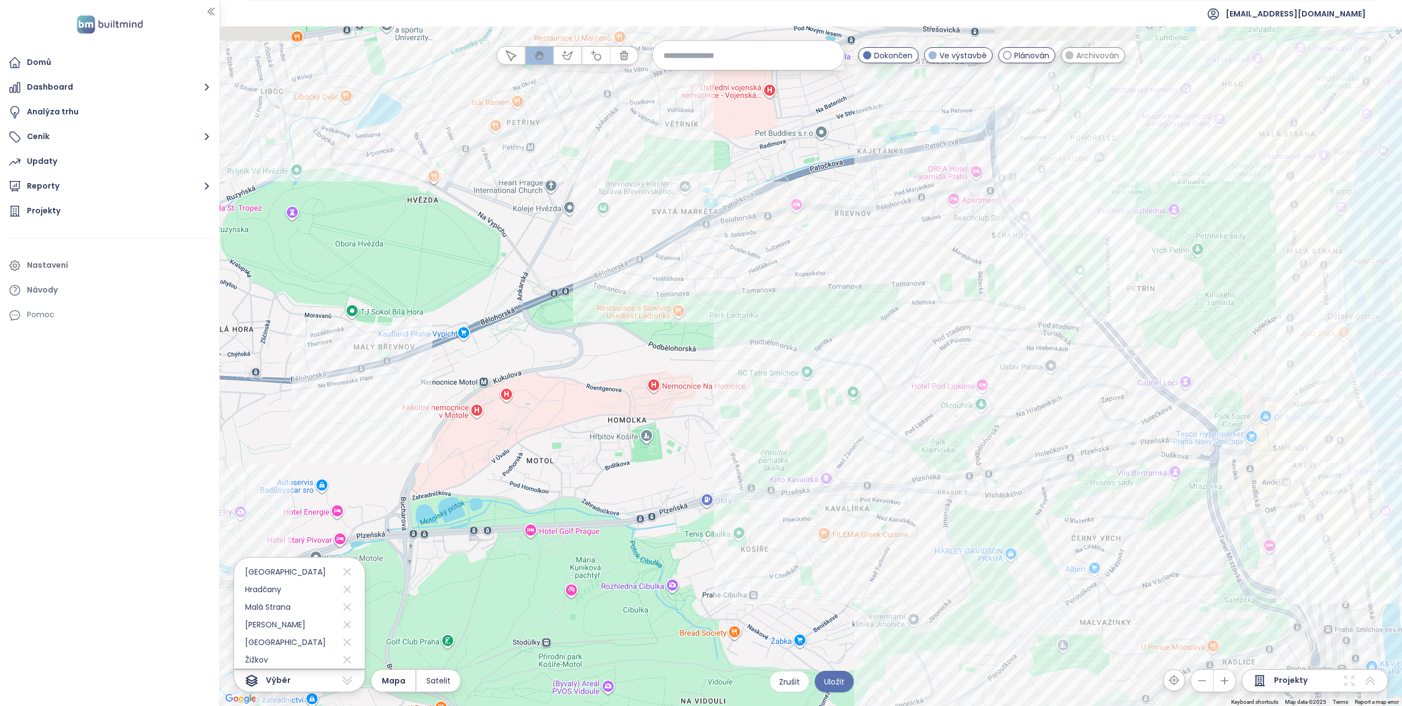
drag, startPoint x: 623, startPoint y: 379, endPoint x: 616, endPoint y: 418, distance: 39.1
click at [616, 418] on div at bounding box center [811, 365] width 1183 height 679
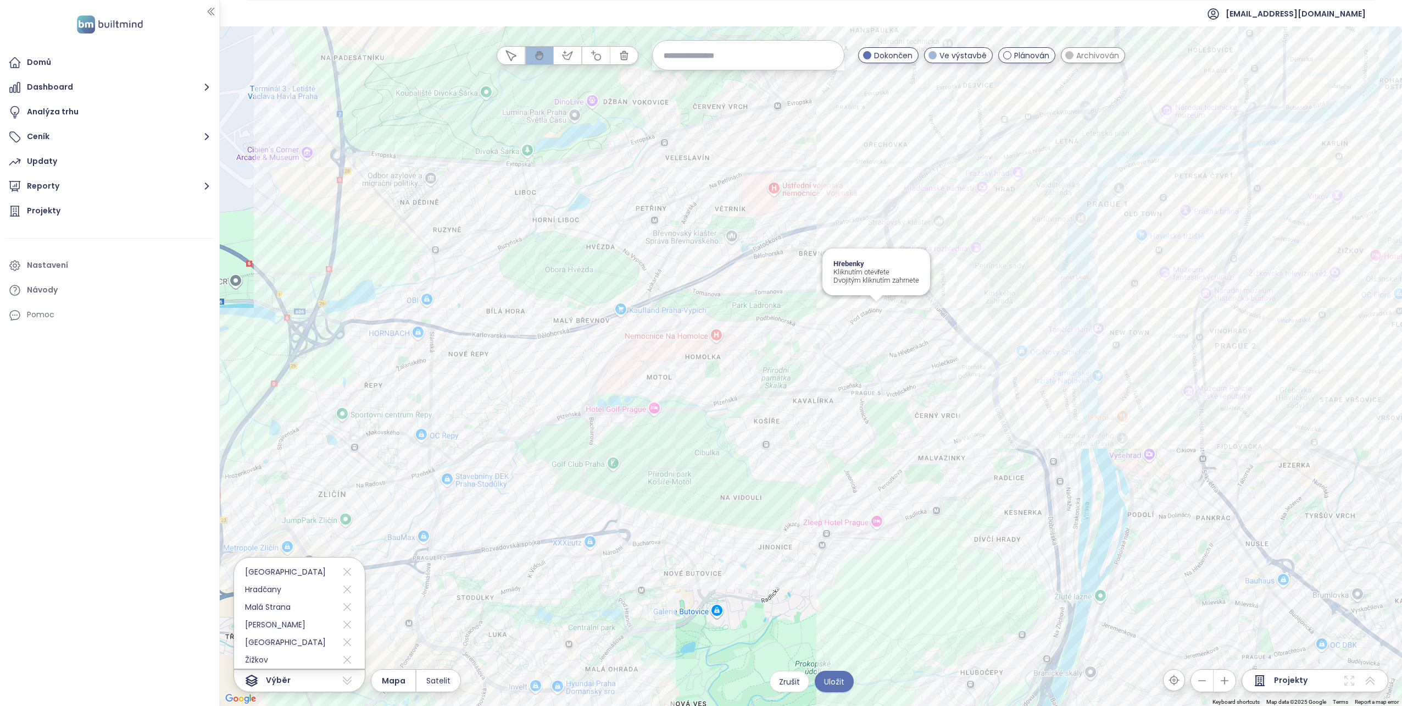
click at [873, 308] on div "Hřebenky Kliknutím otevřete Dvojitým kliknutím zahrnete" at bounding box center [811, 365] width 1183 height 679
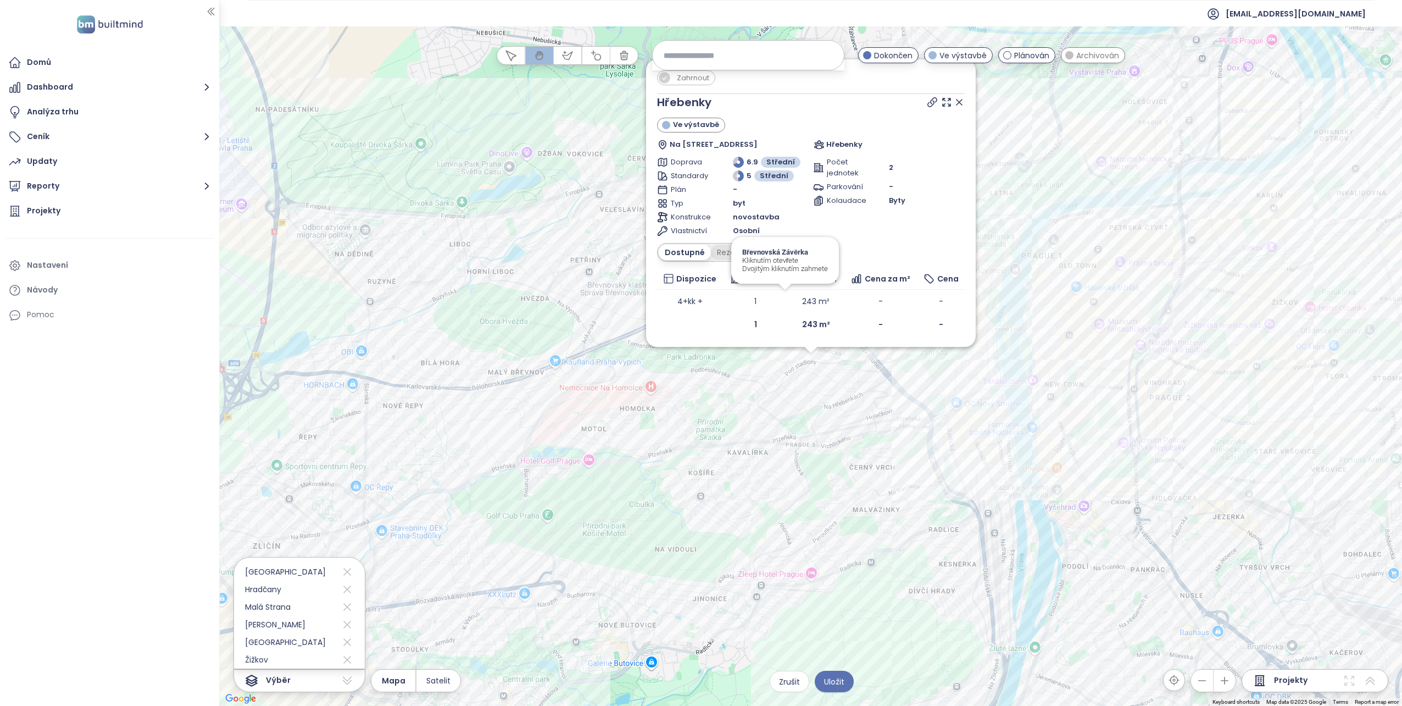
click at [726, 252] on div "Rezervováno" at bounding box center [742, 252] width 62 height 15
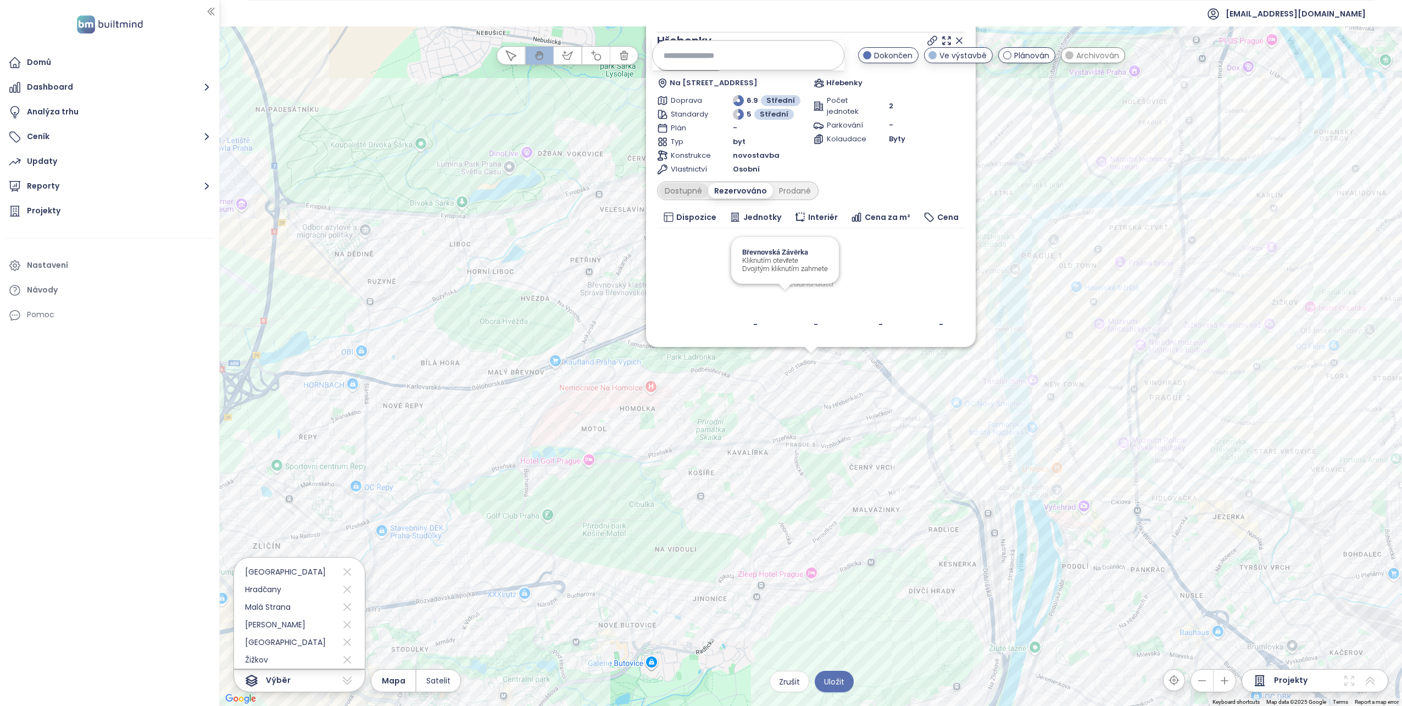
click at [665, 190] on div "Dostupné" at bounding box center [683, 190] width 49 height 15
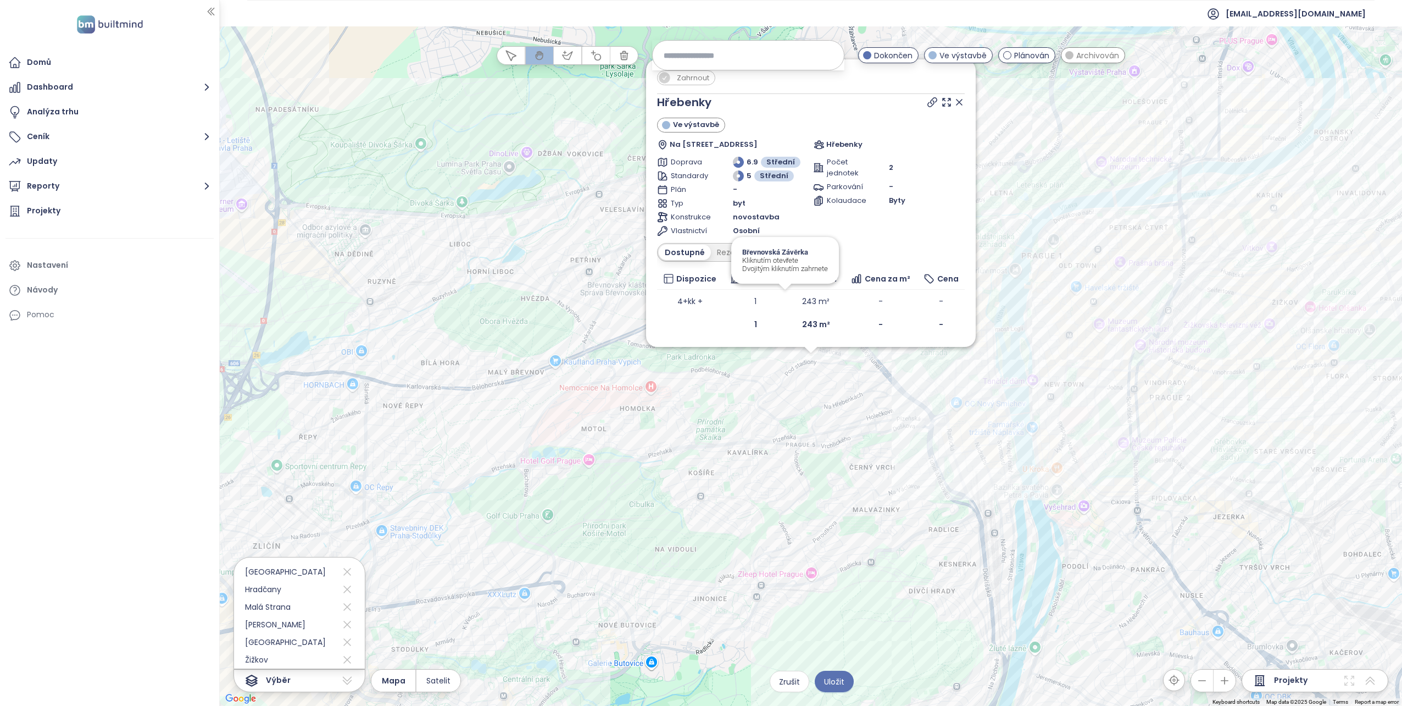
click at [962, 99] on icon at bounding box center [959, 101] width 5 height 5
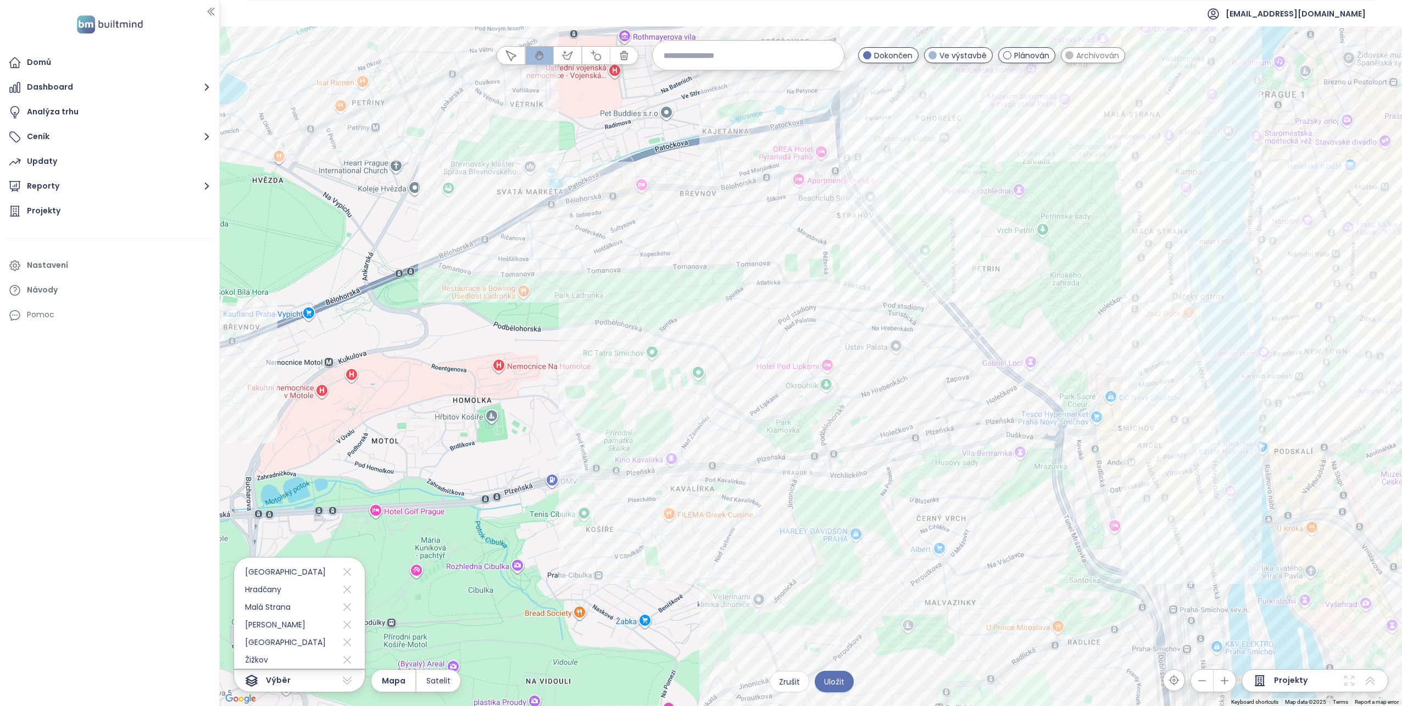
drag, startPoint x: 542, startPoint y: 347, endPoint x: 561, endPoint y: 364, distance: 24.5
click at [561, 364] on div at bounding box center [811, 365] width 1183 height 679
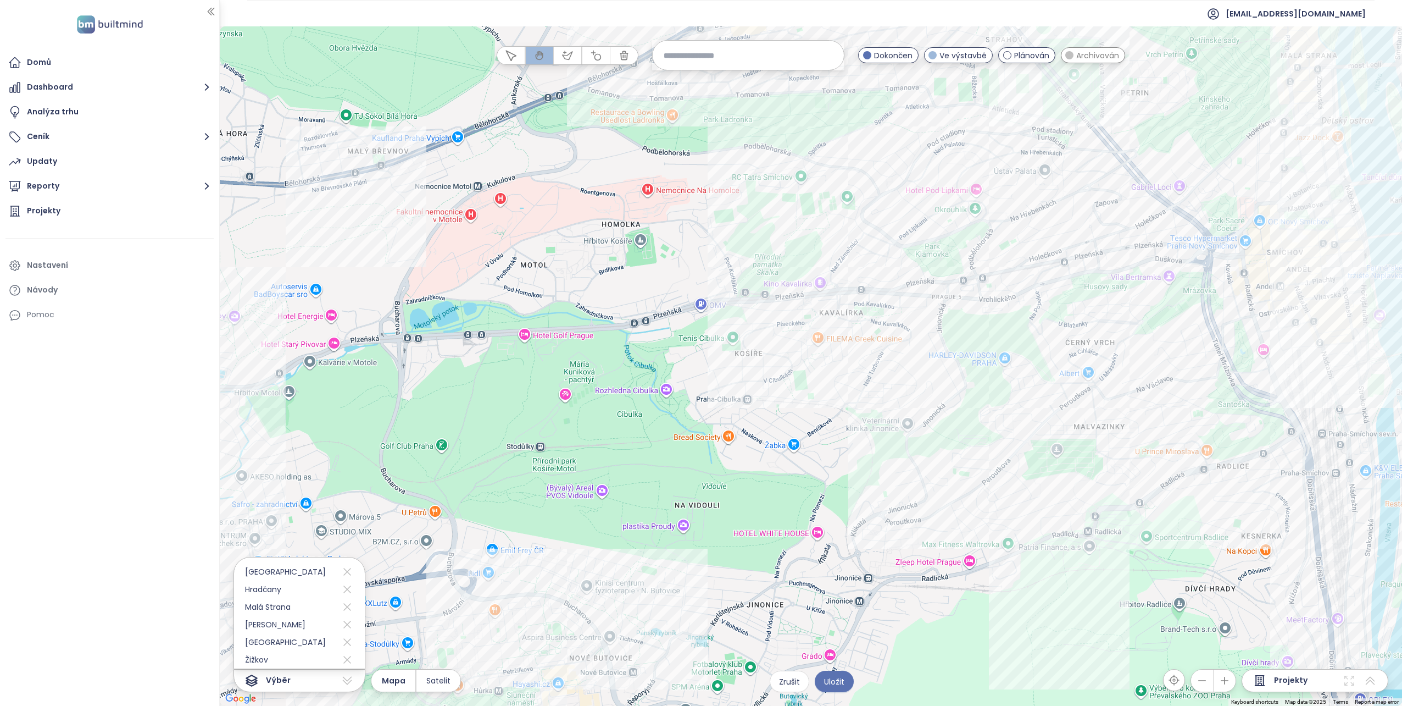
drag, startPoint x: 562, startPoint y: 384, endPoint x: 708, endPoint y: 212, distance: 225.7
click at [708, 212] on div at bounding box center [811, 365] width 1183 height 679
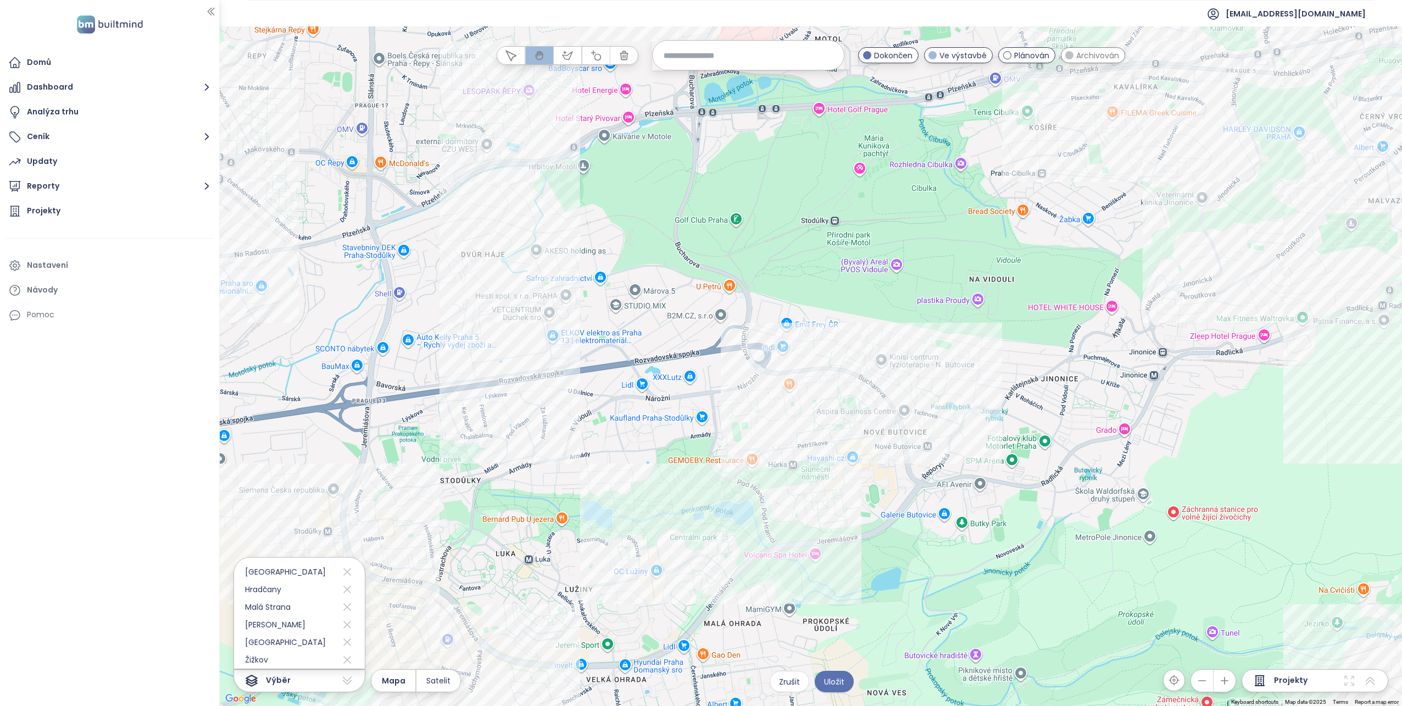
drag, startPoint x: 735, startPoint y: 434, endPoint x: 1023, endPoint y: 213, distance: 362.5
click at [1023, 213] on div at bounding box center [811, 365] width 1183 height 679
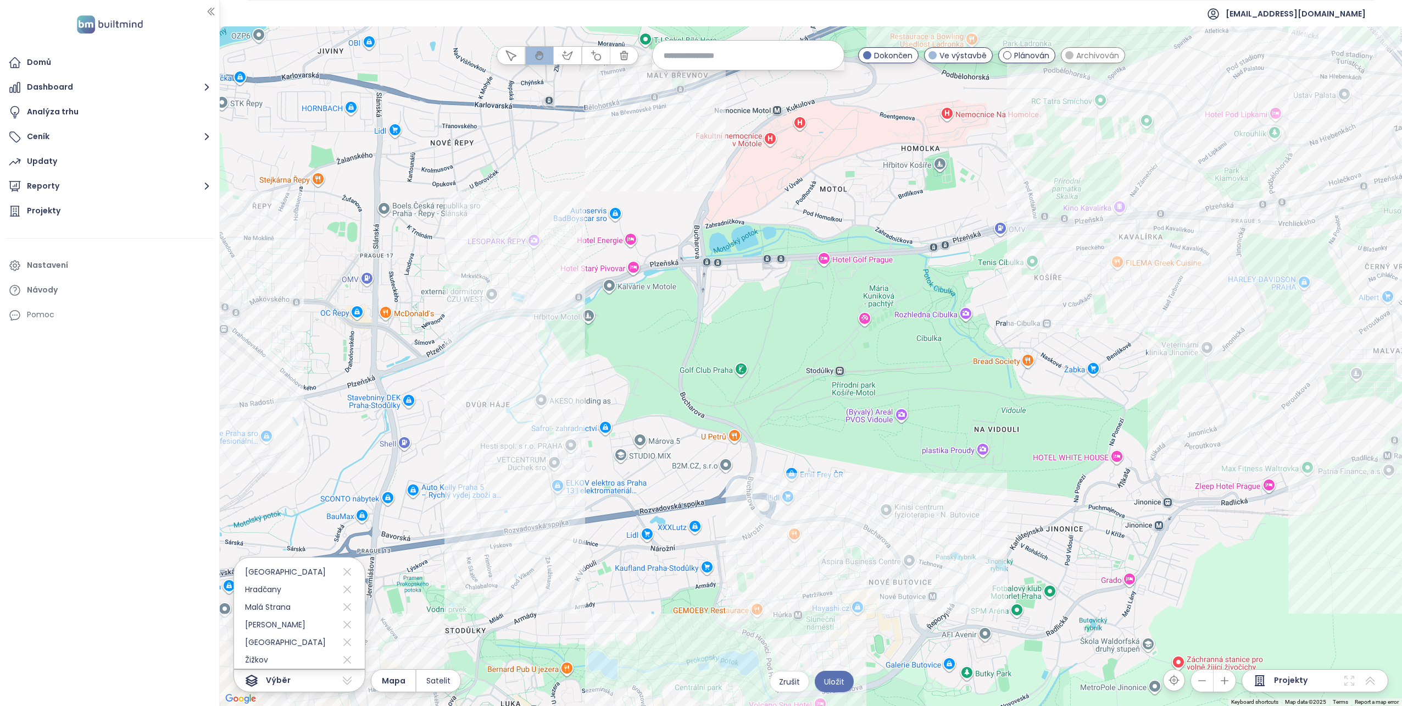
drag, startPoint x: 609, startPoint y: 445, endPoint x: 613, endPoint y: 597, distance: 152.3
click at [613, 597] on div at bounding box center [811, 365] width 1183 height 679
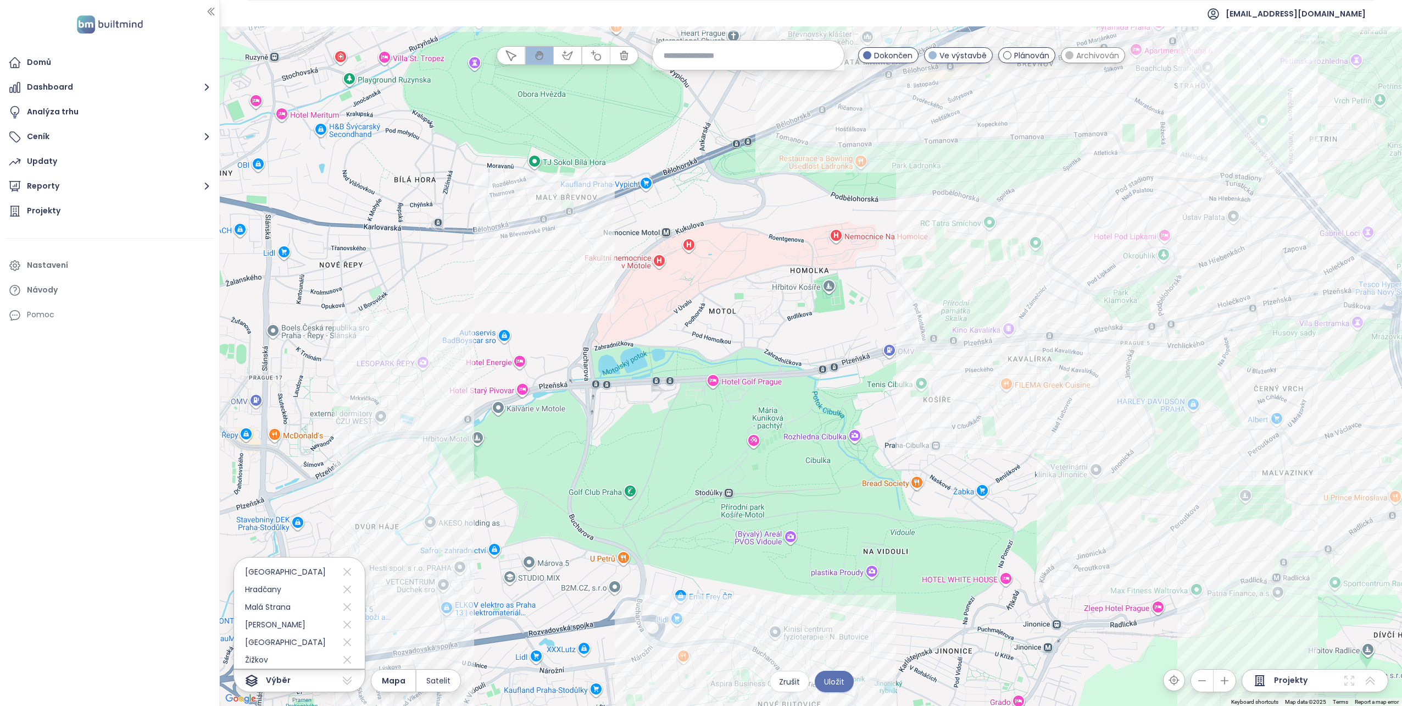
drag, startPoint x: 626, startPoint y: 340, endPoint x: 506, endPoint y: 467, distance: 174.9
click at [506, 467] on div at bounding box center [811, 365] width 1183 height 679
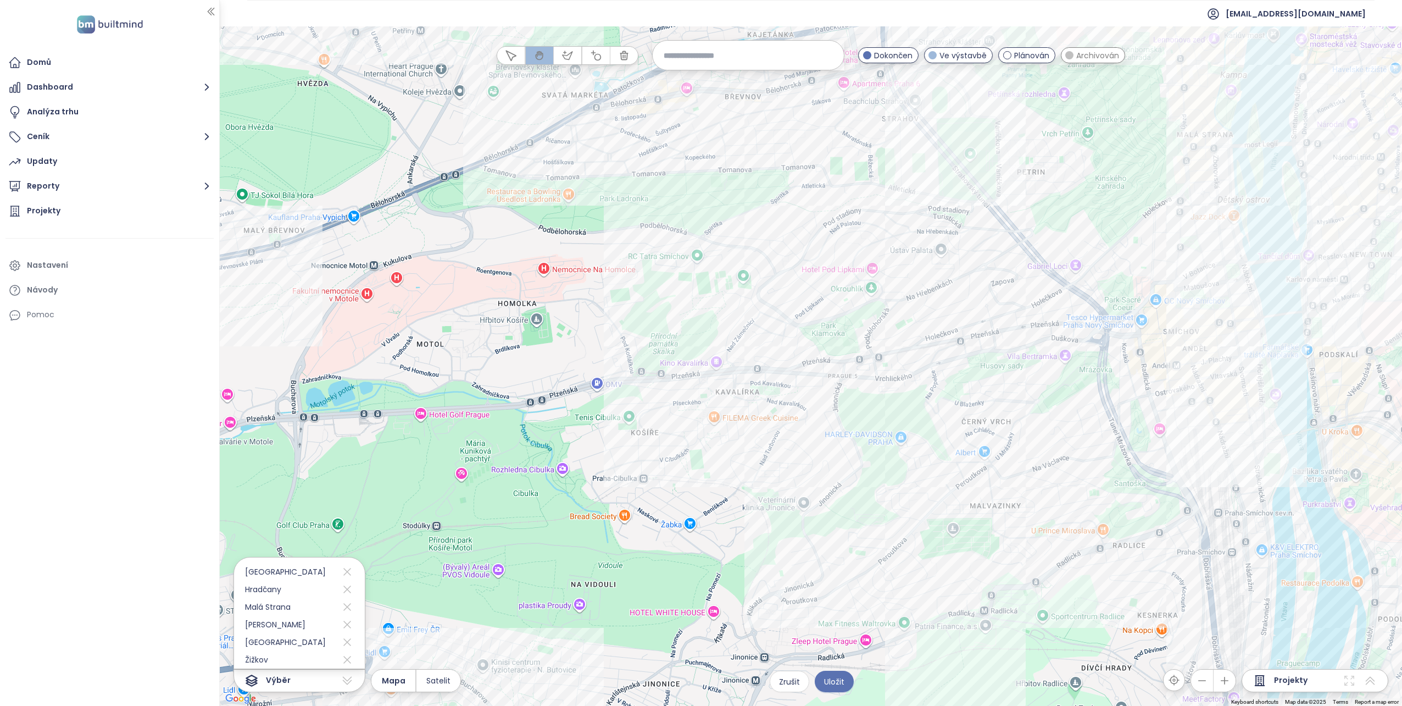
drag, startPoint x: 666, startPoint y: 469, endPoint x: 386, endPoint y: 502, distance: 281.7
click at [386, 502] on div at bounding box center [811, 365] width 1183 height 679
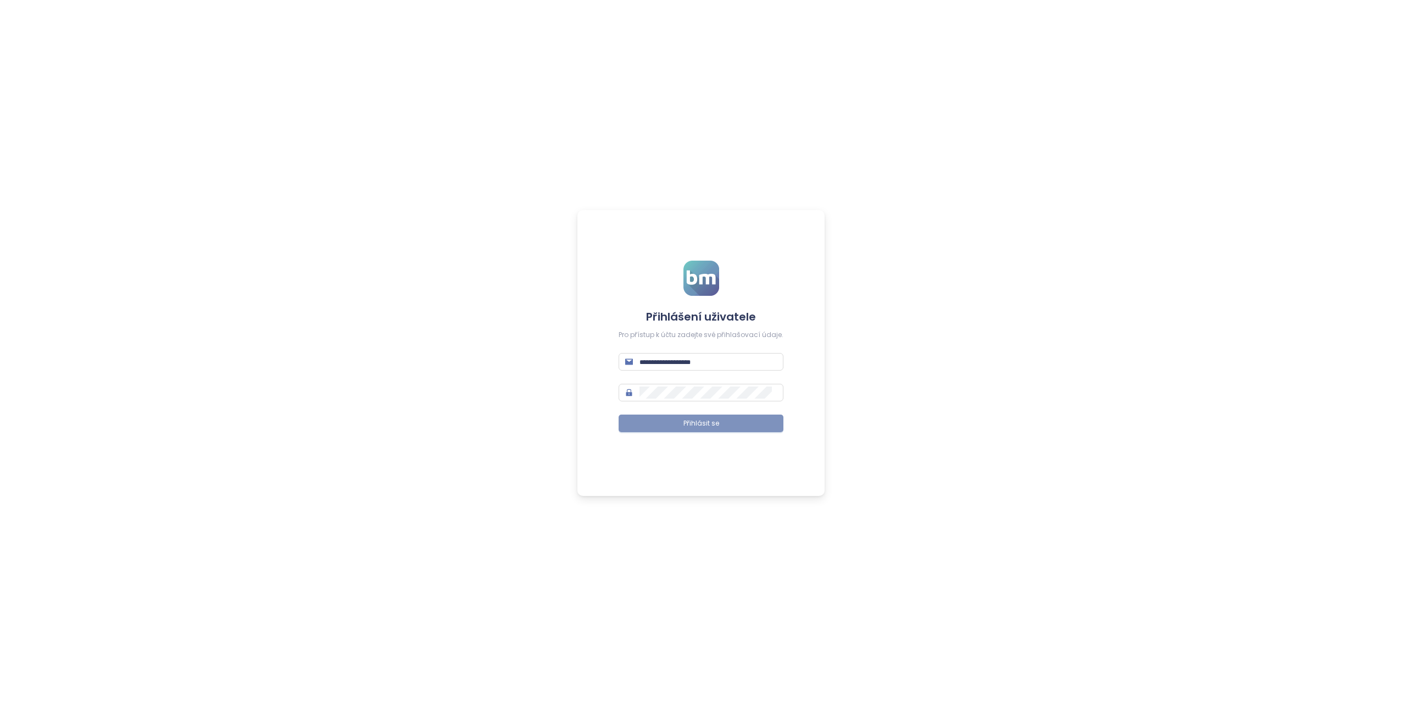
type input "**********"
click at [701, 426] on span "Přihlásit se" at bounding box center [702, 423] width 36 height 10
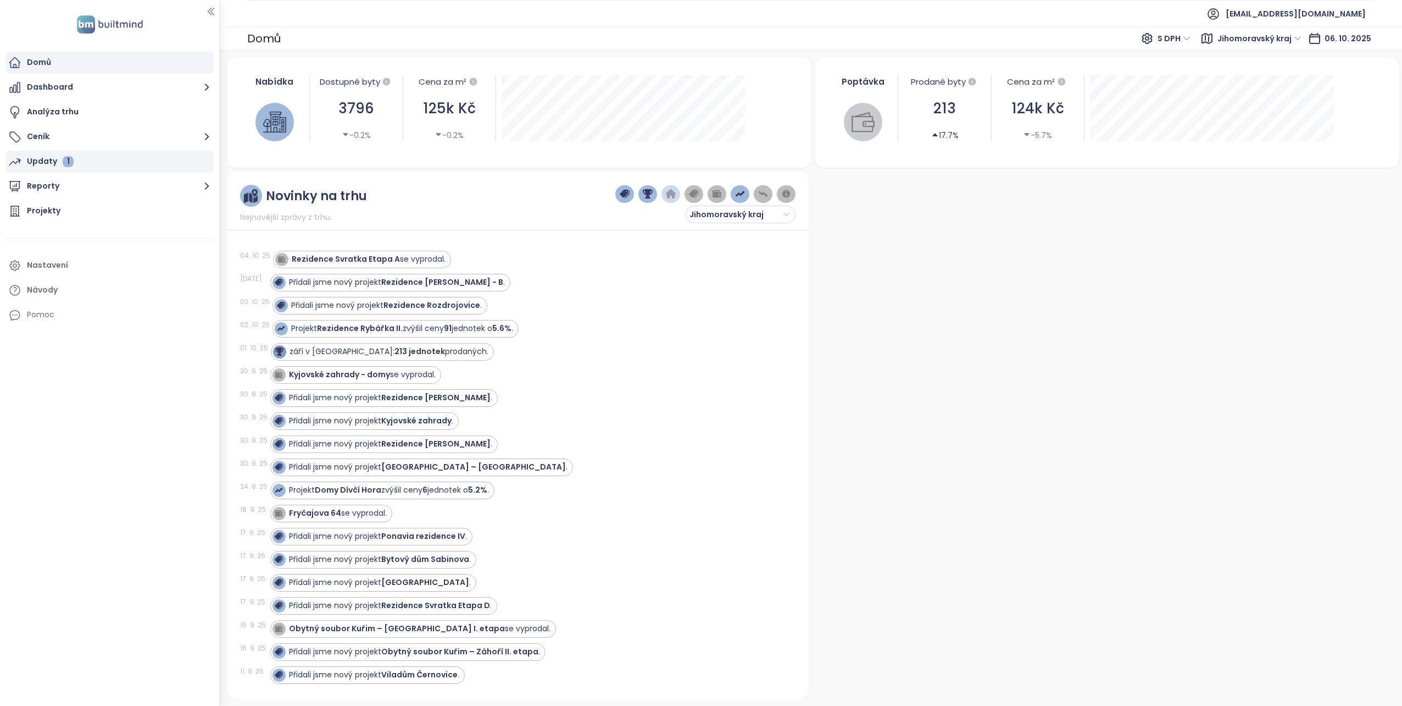
click at [42, 164] on div "Updaty 1" at bounding box center [50, 161] width 47 height 14
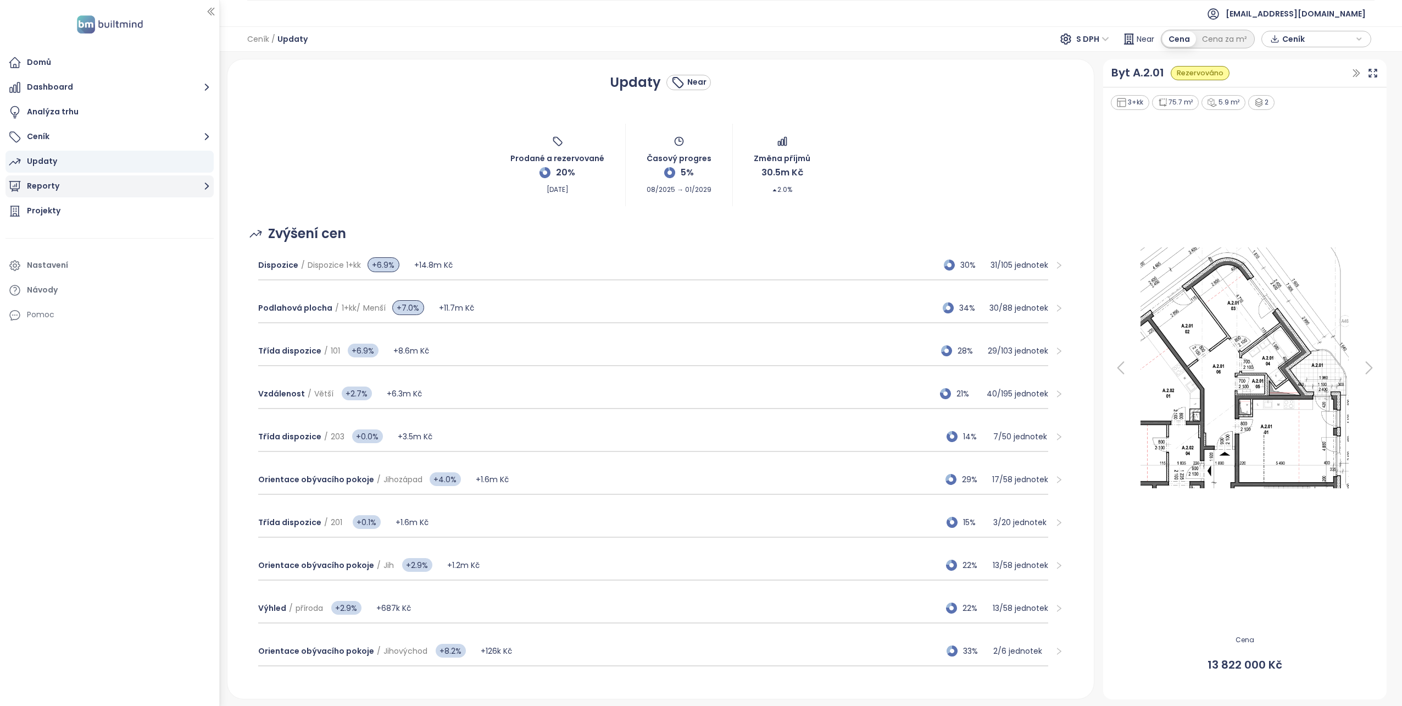
click at [34, 188] on button "Reporty" at bounding box center [109, 186] width 208 height 22
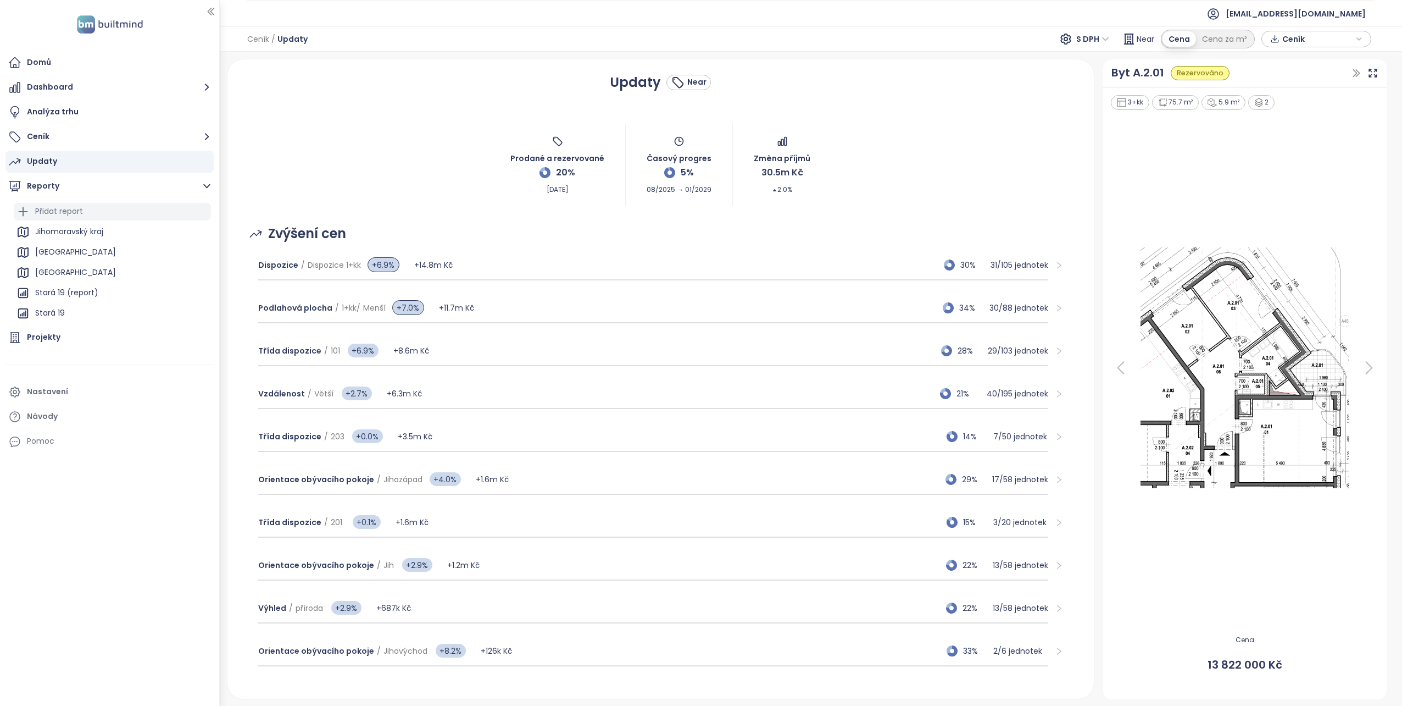
click at [35, 208] on div "Přidat report" at bounding box center [59, 211] width 48 height 14
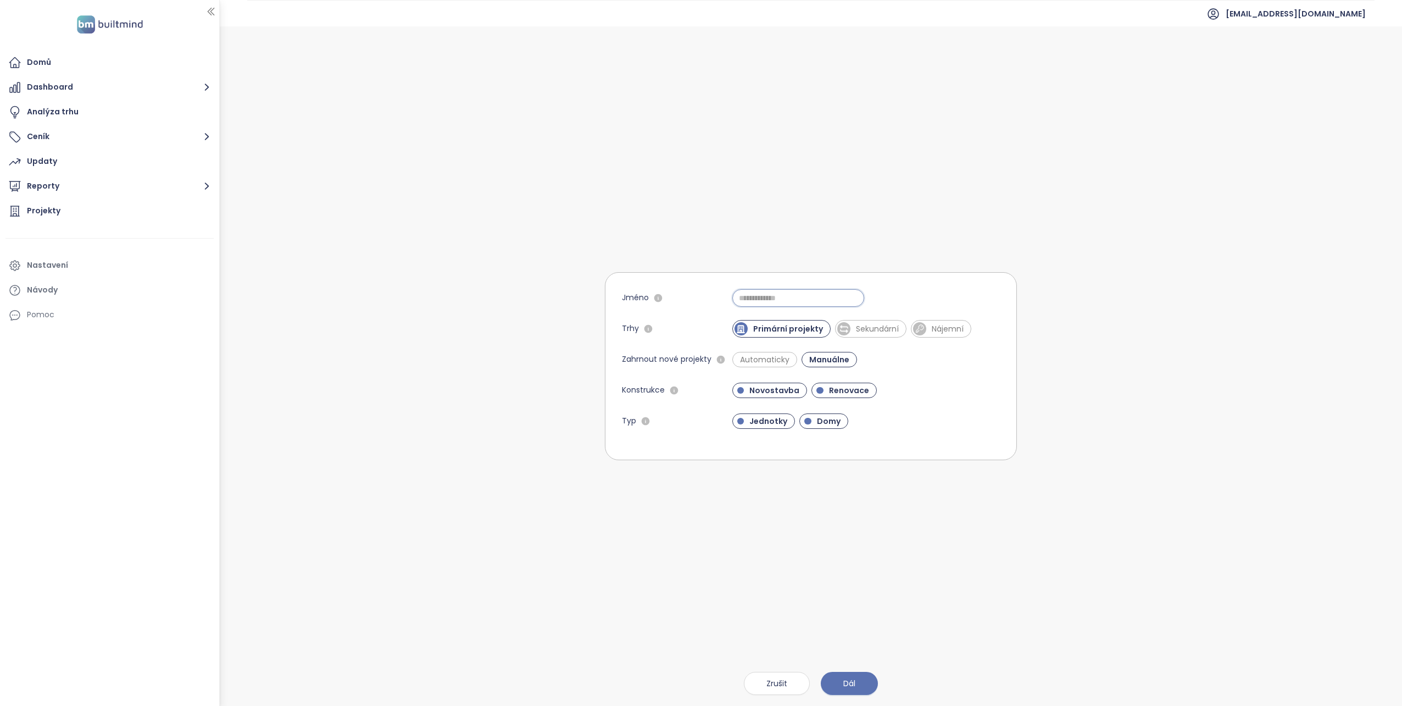
click at [773, 298] on input "Jméno" at bounding box center [799, 298] width 132 height 18
type input "**********"
click at [766, 362] on span "Automaticky" at bounding box center [765, 359] width 60 height 11
click at [825, 426] on span "Domy" at bounding box center [829, 420] width 35 height 11
click at [863, 677] on button "Dál" at bounding box center [849, 683] width 57 height 23
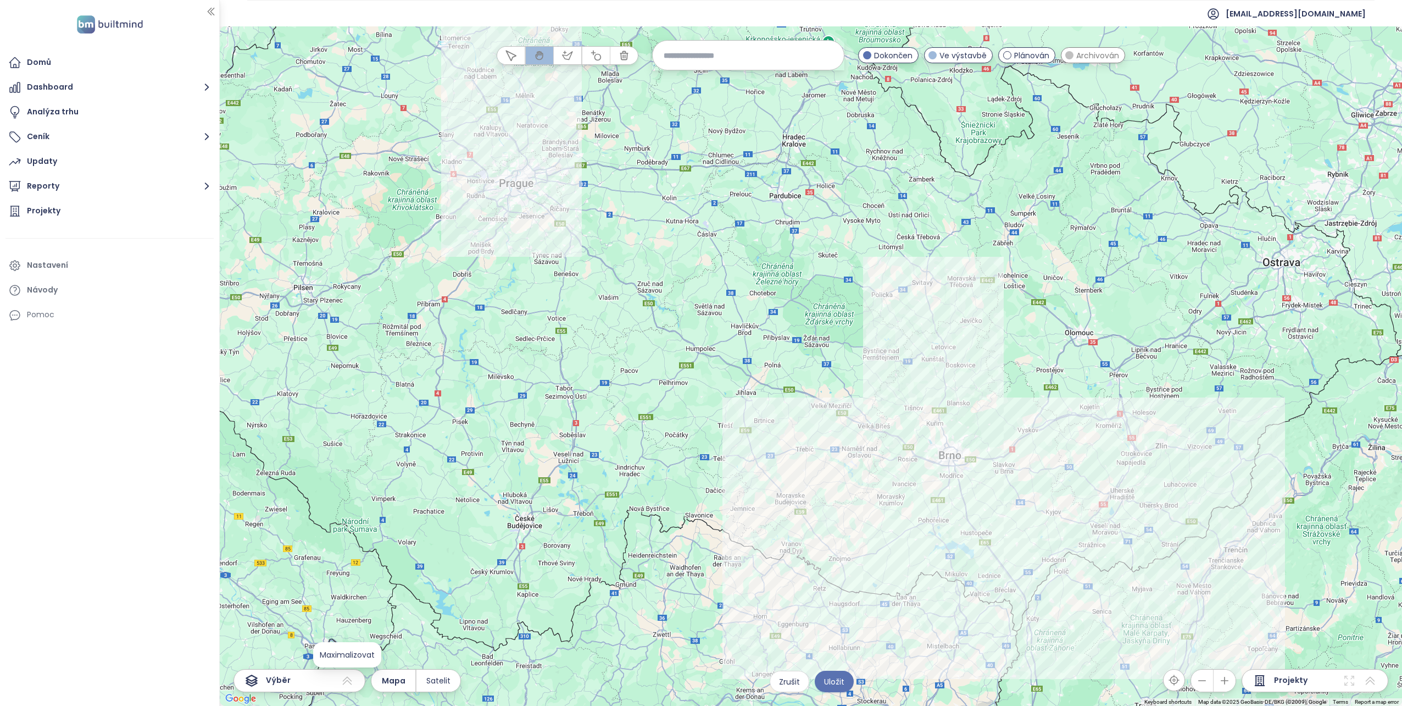
click at [348, 684] on icon at bounding box center [347, 680] width 13 height 13
click at [348, 676] on icon at bounding box center [347, 680] width 13 height 13
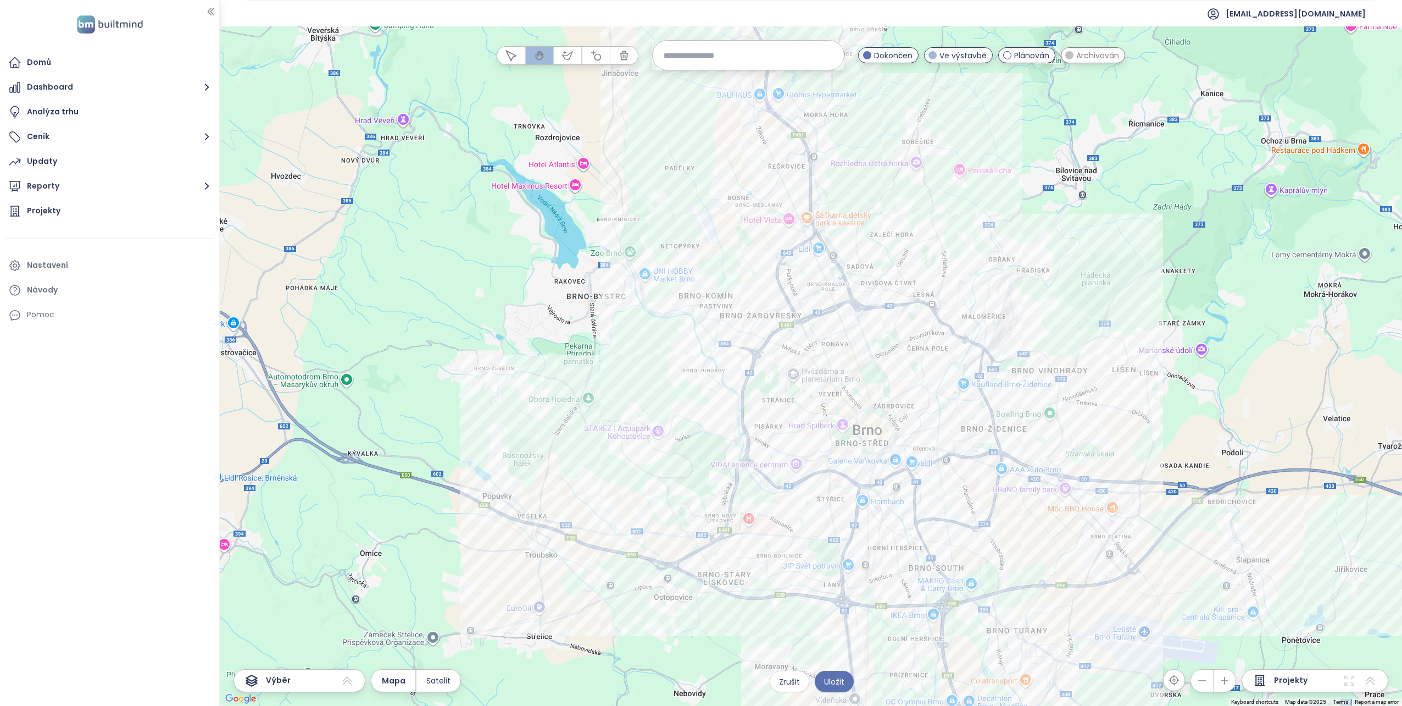
drag, startPoint x: 875, startPoint y: 528, endPoint x: 724, endPoint y: 295, distance: 277.6
click at [724, 295] on div at bounding box center [811, 365] width 1183 height 679
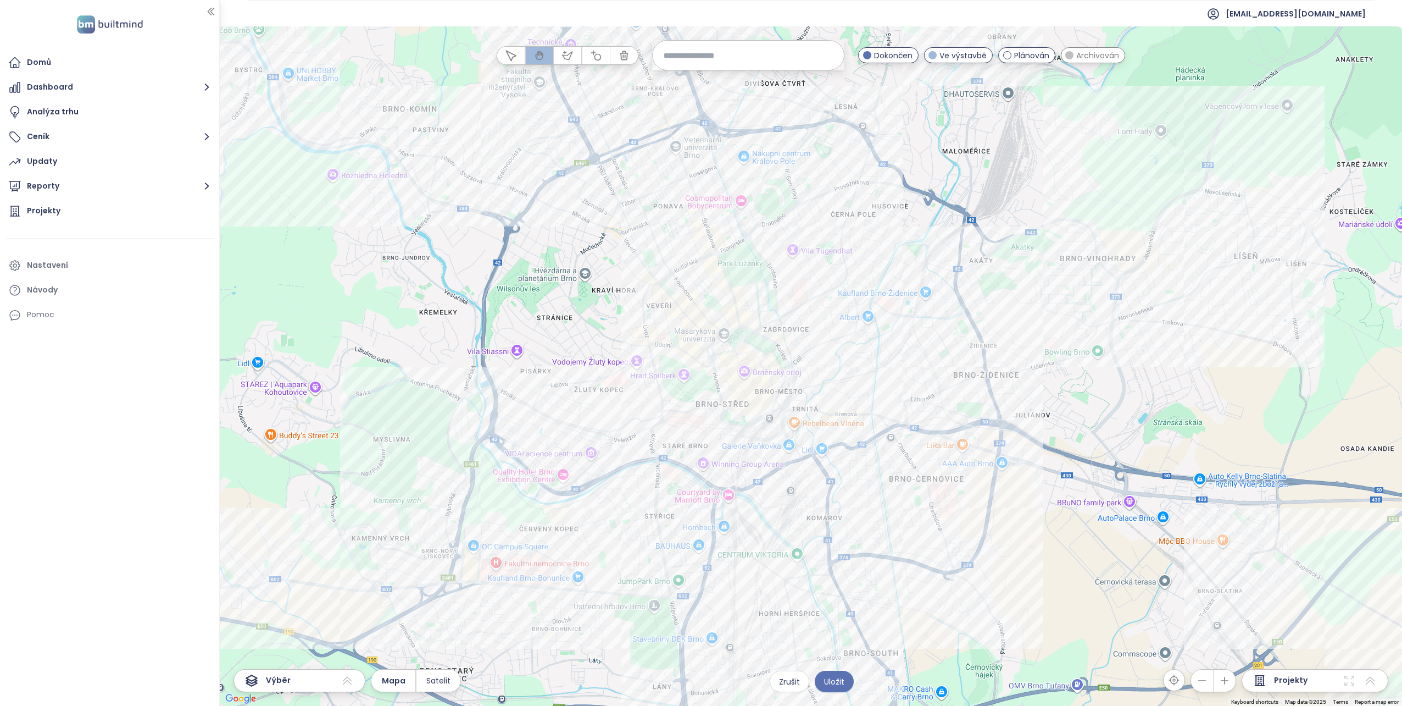
drag, startPoint x: 861, startPoint y: 465, endPoint x: 705, endPoint y: 334, distance: 203.6
click at [705, 334] on div at bounding box center [811, 365] width 1183 height 679
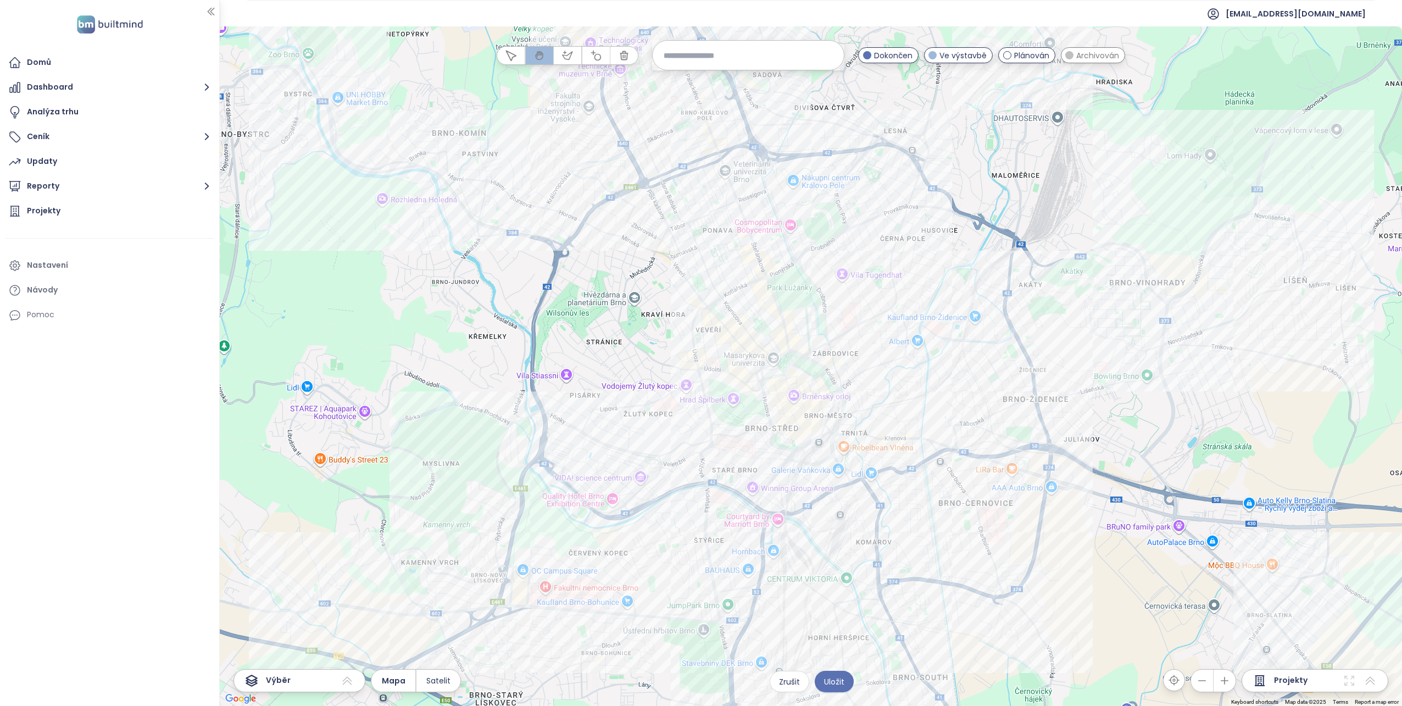
drag, startPoint x: 624, startPoint y: 316, endPoint x: 679, endPoint y: 351, distance: 65.7
click at [679, 342] on div at bounding box center [811, 365] width 1183 height 679
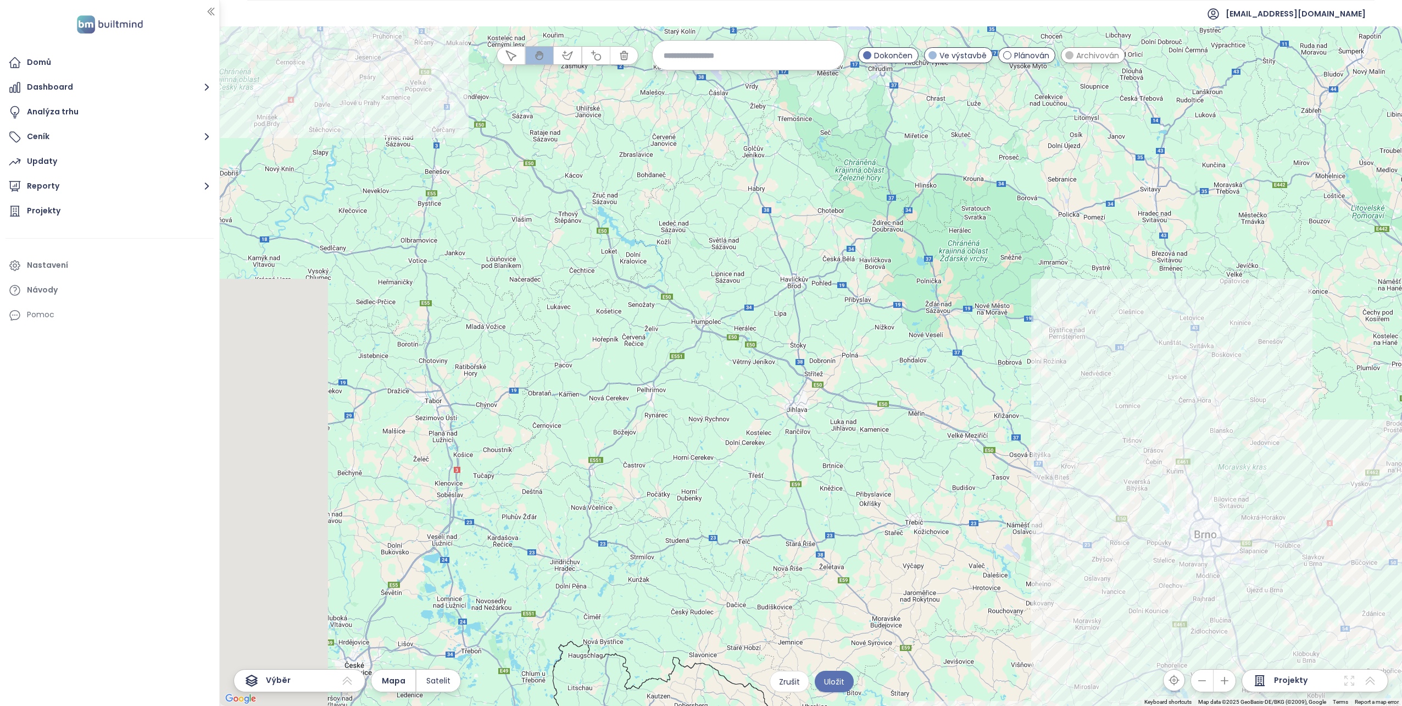
drag, startPoint x: 336, startPoint y: 454, endPoint x: 832, endPoint y: 563, distance: 508.1
click at [831, 563] on div at bounding box center [811, 365] width 1183 height 679
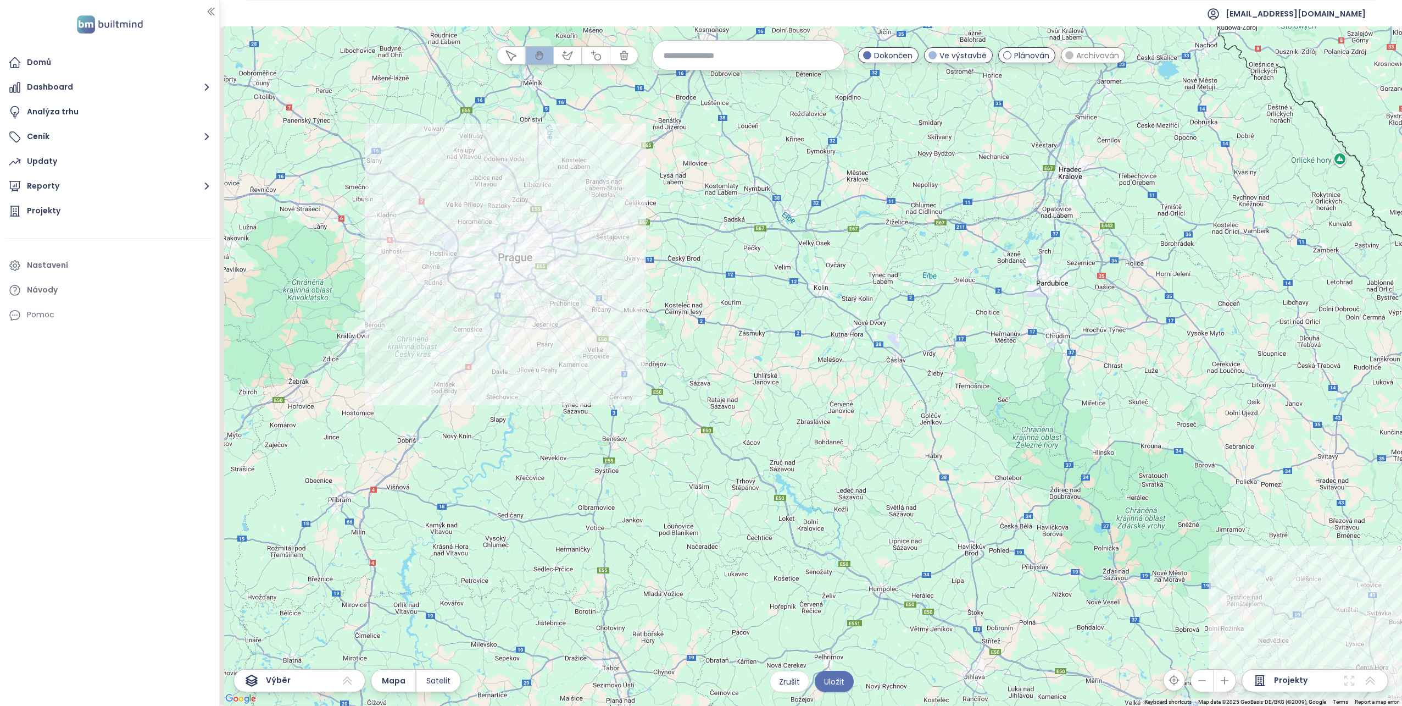
drag, startPoint x: 577, startPoint y: 364, endPoint x: 694, endPoint y: 626, distance: 286.9
click at [694, 626] on div at bounding box center [811, 365] width 1183 height 679
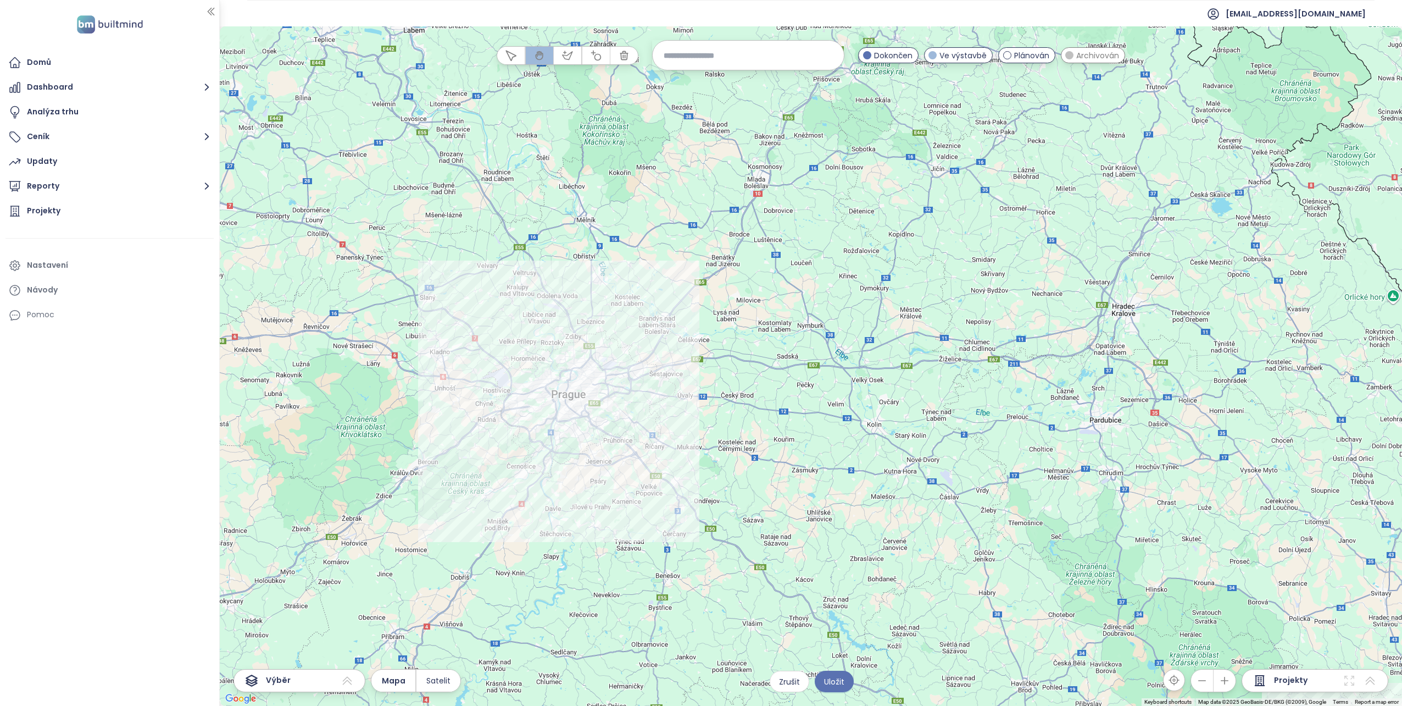
drag, startPoint x: 547, startPoint y: 516, endPoint x: 562, endPoint y: 478, distance: 41.2
click at [563, 549] on div at bounding box center [811, 365] width 1183 height 679
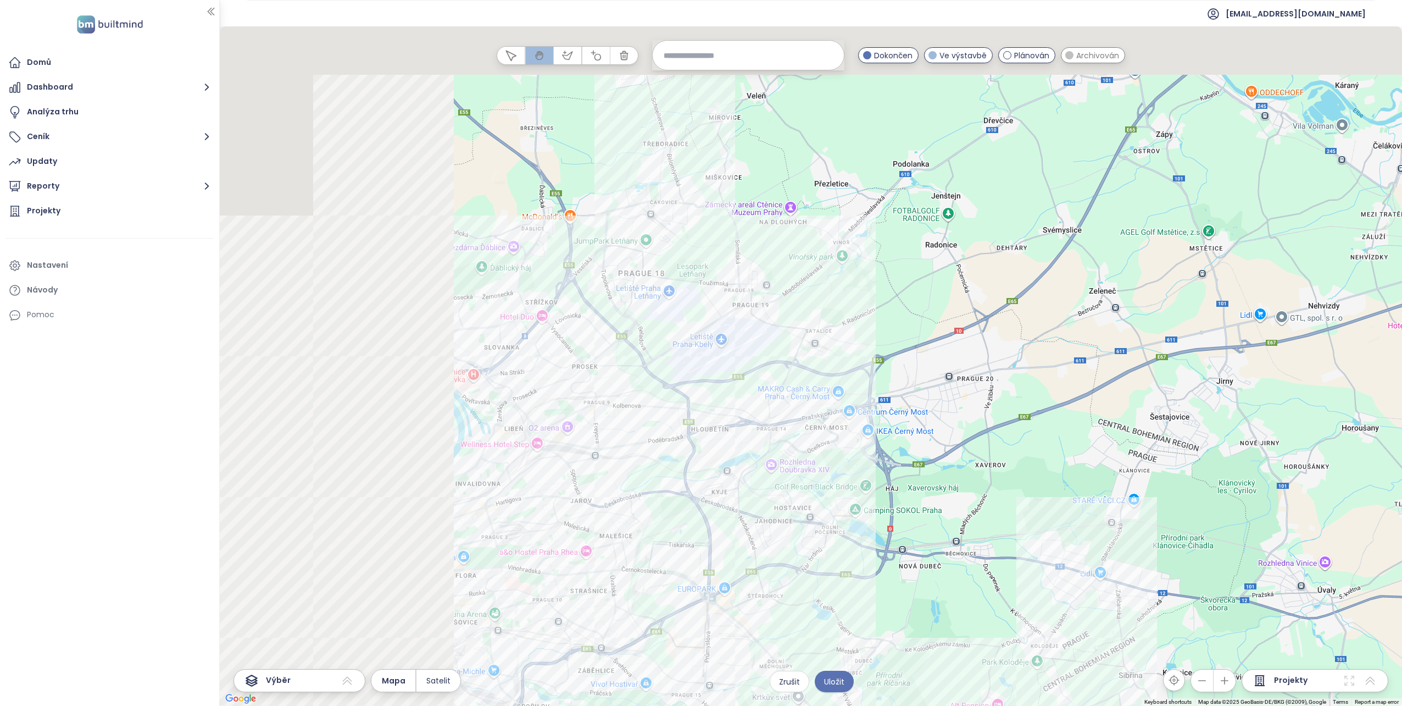
drag, startPoint x: 535, startPoint y: 454, endPoint x: 1069, endPoint y: 560, distance: 544.5
click at [1070, 561] on div at bounding box center [811, 365] width 1183 height 679
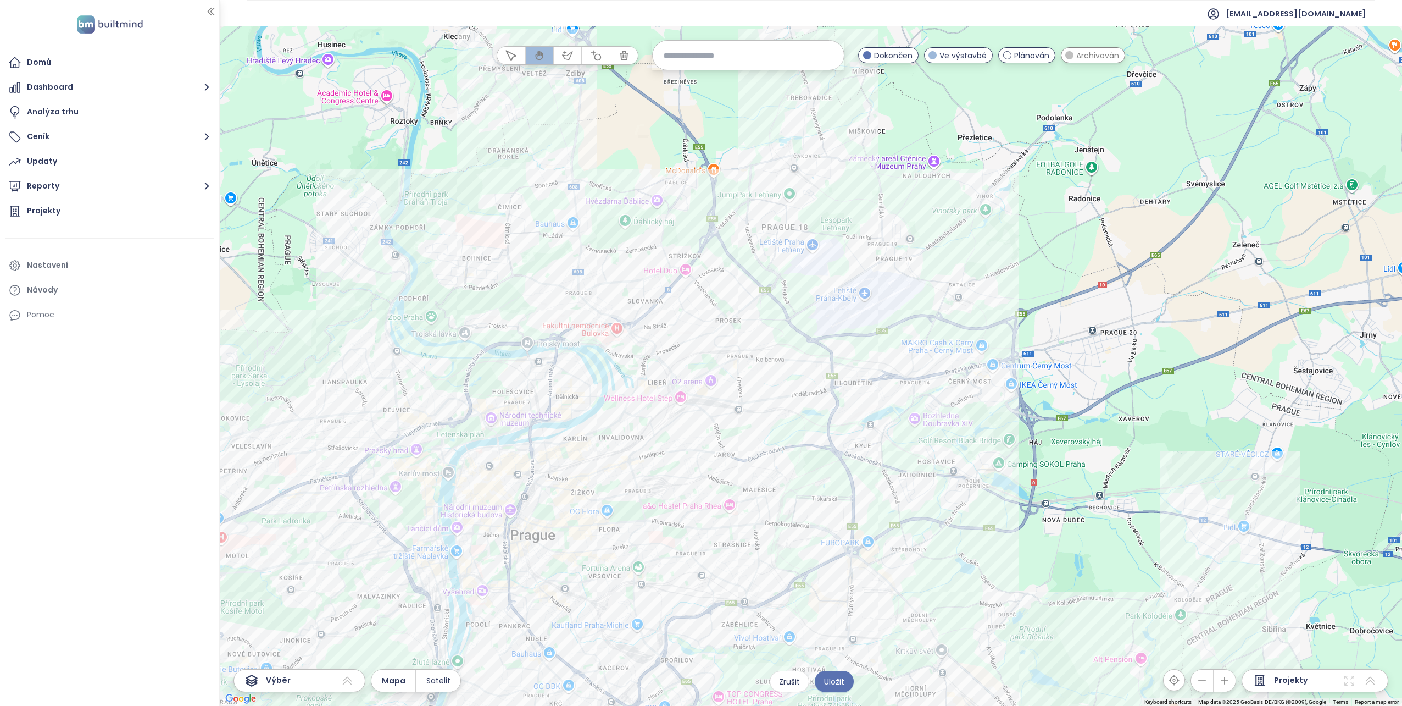
drag, startPoint x: 618, startPoint y: 552, endPoint x: 616, endPoint y: 481, distance: 70.4
click at [616, 481] on div at bounding box center [811, 365] width 1183 height 679
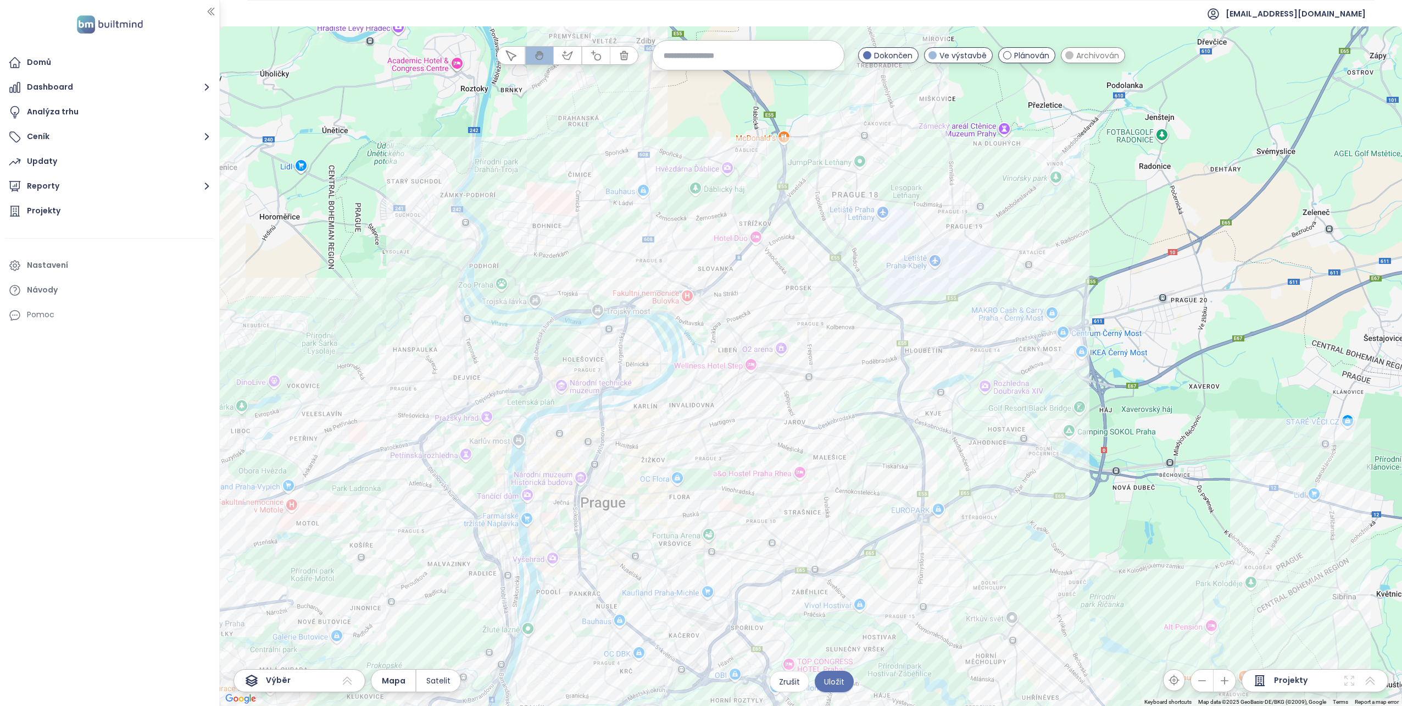
drag, startPoint x: 612, startPoint y: 476, endPoint x: 688, endPoint y: 443, distance: 82.5
click at [688, 443] on div at bounding box center [811, 365] width 1183 height 679
click at [561, 51] on button "button" at bounding box center [567, 56] width 27 height 18
click at [610, 281] on div at bounding box center [811, 365] width 1183 height 679
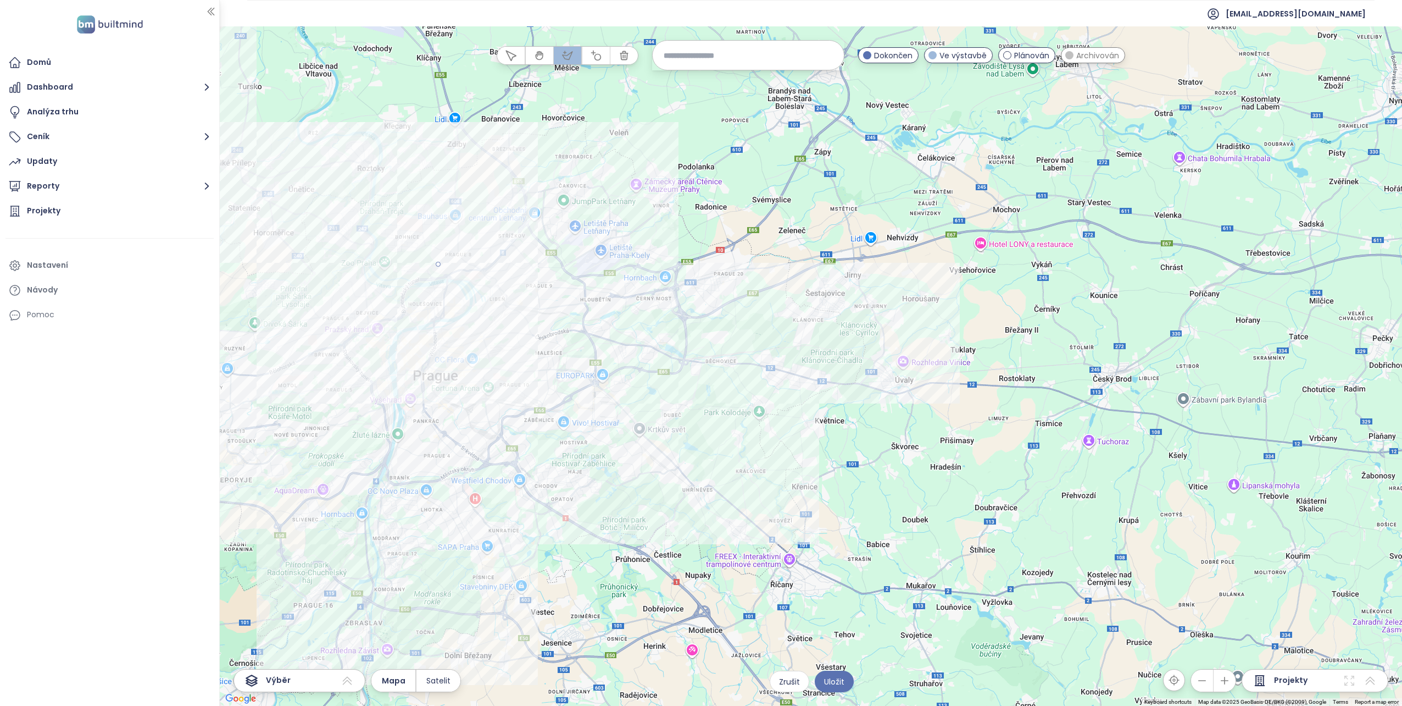
click at [225, 242] on div at bounding box center [811, 365] width 1183 height 679
click at [242, 421] on div at bounding box center [811, 365] width 1183 height 679
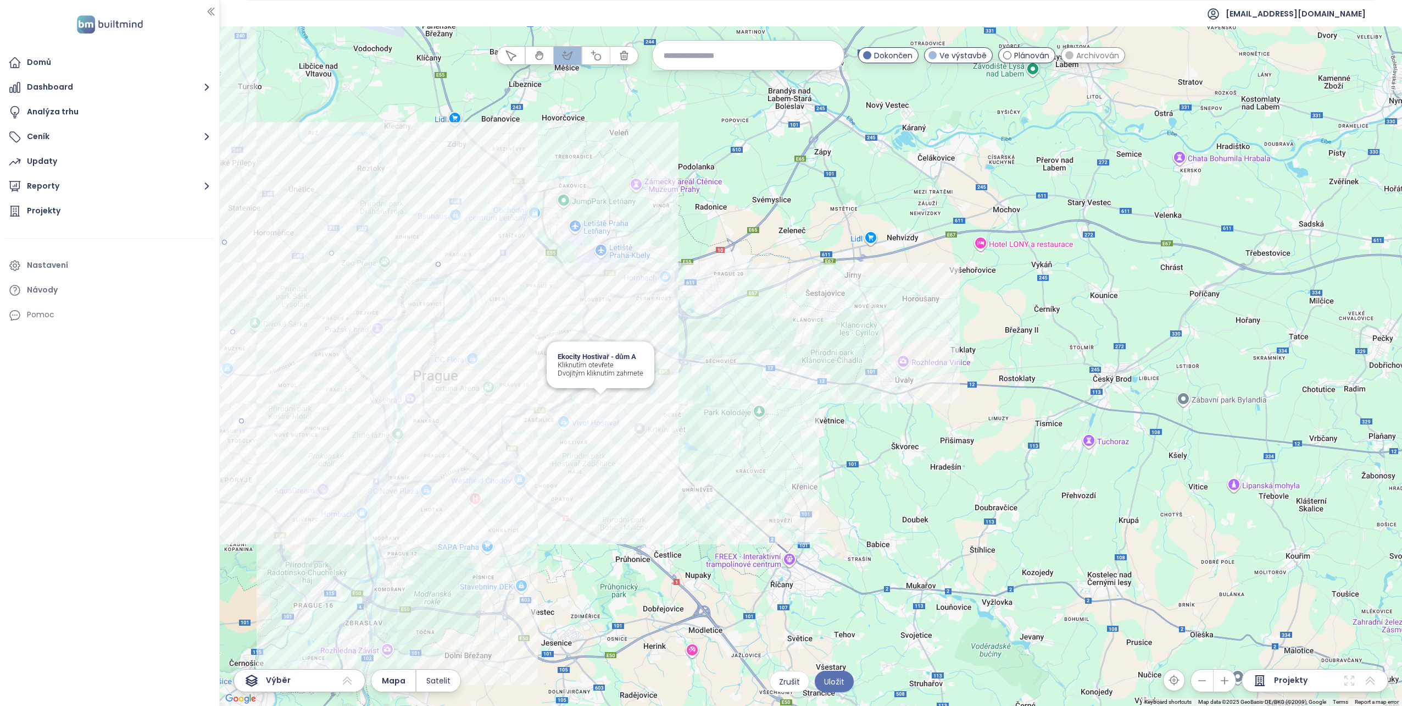
click at [605, 395] on div at bounding box center [811, 365] width 1183 height 679
click at [575, 209] on div at bounding box center [811, 365] width 1183 height 679
click at [437, 264] on div at bounding box center [811, 365] width 1183 height 679
click at [345, 683] on icon at bounding box center [347, 680] width 13 height 13
click at [345, 683] on icon at bounding box center [347, 680] width 9 height 8
